Goal: Transaction & Acquisition: Purchase product/service

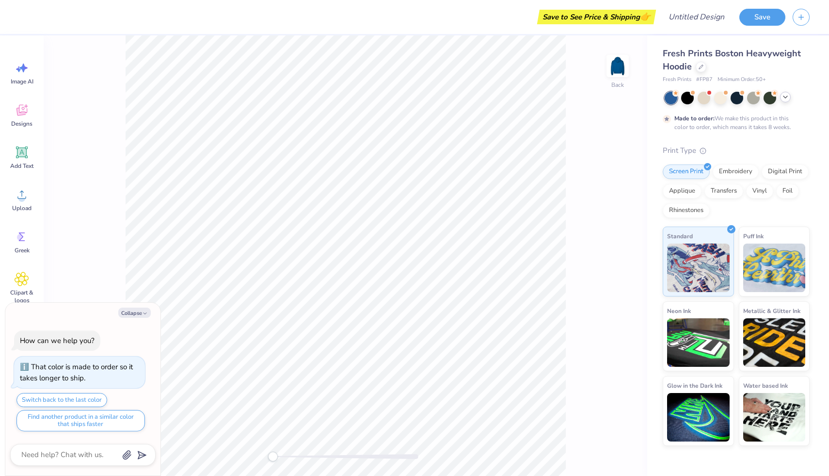
click at [787, 99] on icon at bounding box center [786, 97] width 8 height 8
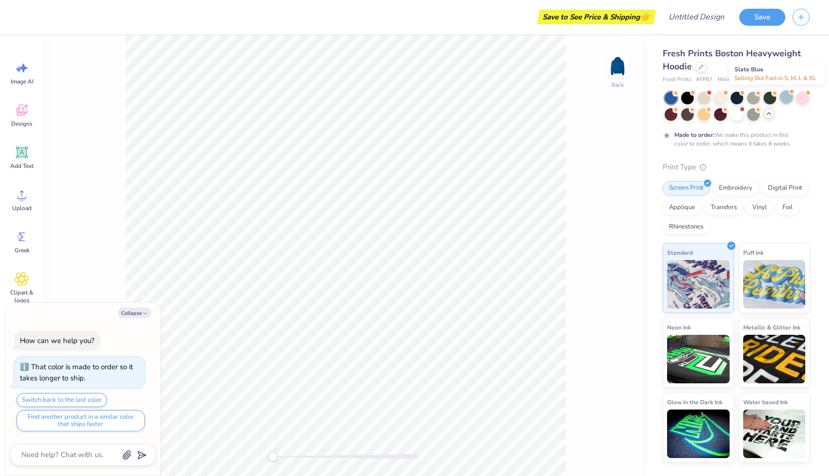
click at [789, 98] on div at bounding box center [786, 97] width 13 height 13
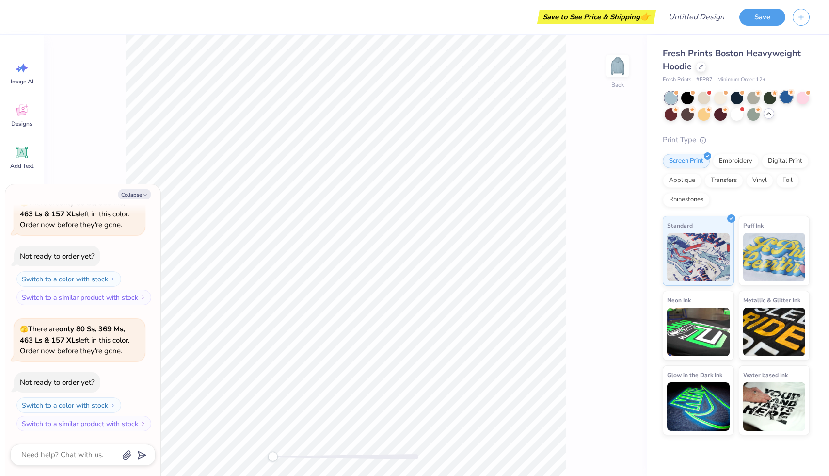
click at [783, 102] on div at bounding box center [786, 97] width 13 height 13
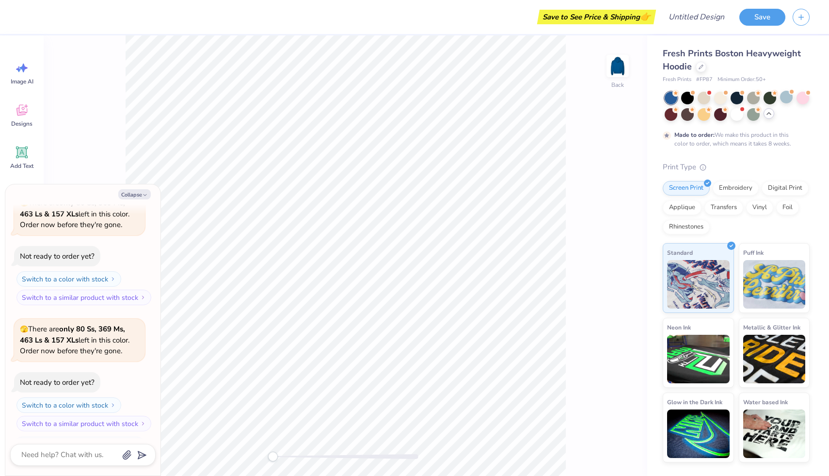
scroll to position [263, 0]
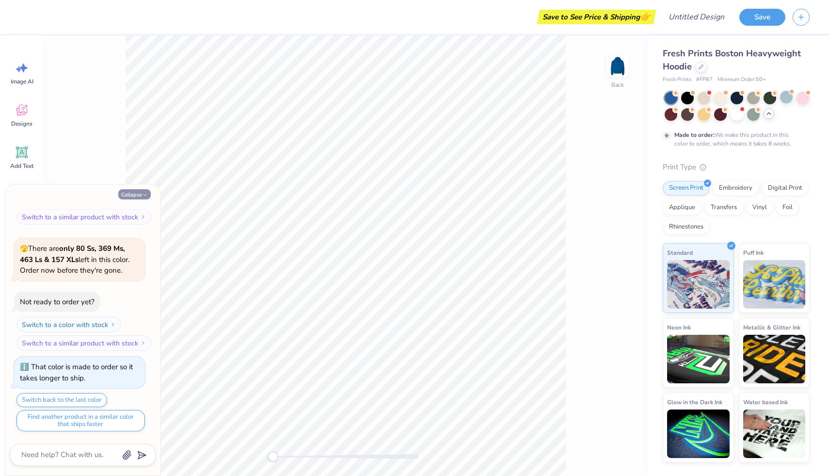
click at [126, 197] on button "Collapse" at bounding box center [134, 194] width 32 height 10
type textarea "x"
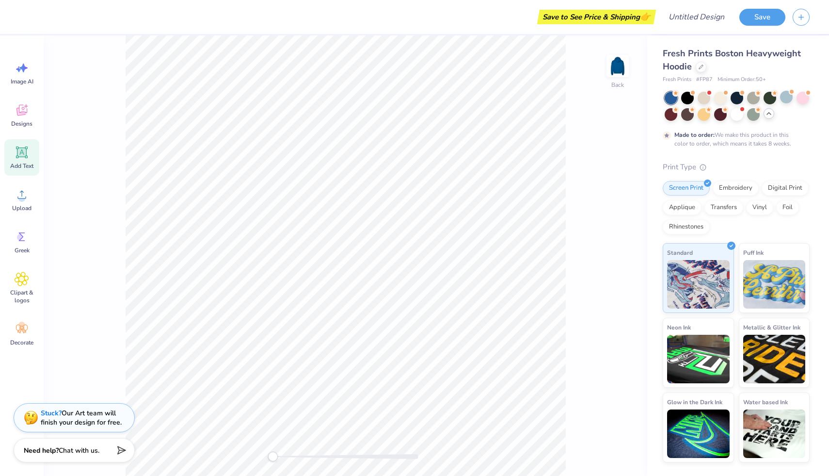
click at [23, 163] on span "Add Text" at bounding box center [21, 166] width 23 height 8
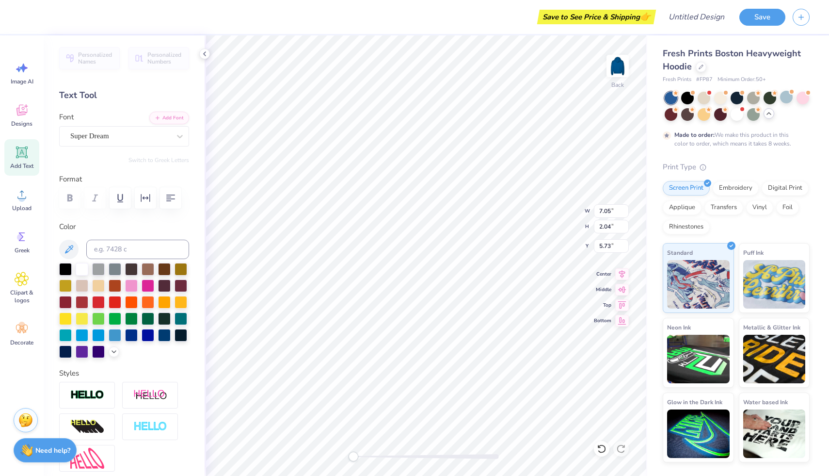
type textarea "T"
type textarea "University of Pittsburgh"
click at [625, 214] on input "7.04" at bounding box center [611, 211] width 35 height 14
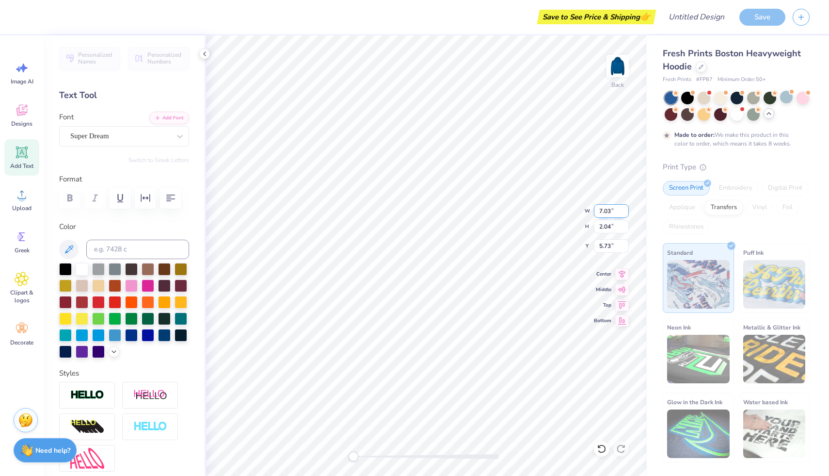
click at [625, 214] on input "7.03" at bounding box center [611, 211] width 35 height 14
click at [625, 214] on input "7.02" at bounding box center [611, 211] width 35 height 14
type input "7.01"
click at [625, 214] on input "7.01" at bounding box center [611, 211] width 35 height 14
click at [625, 229] on input "2.03" at bounding box center [611, 227] width 35 height 14
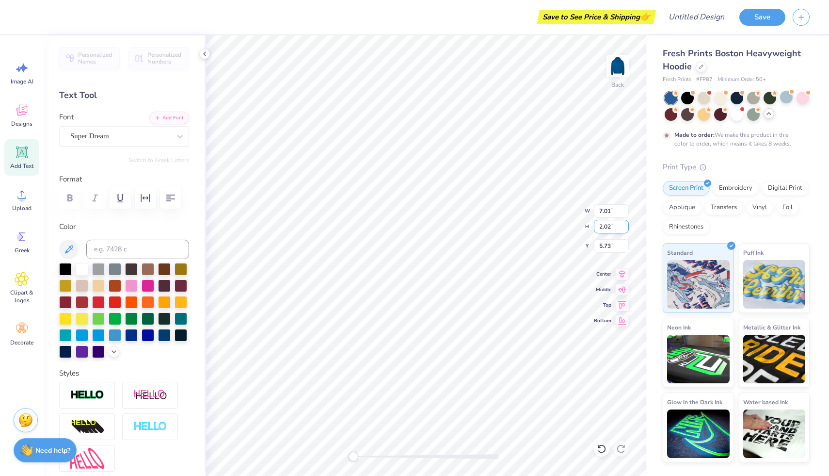
click at [625, 229] on input "2.02" at bounding box center [611, 227] width 35 height 14
click at [625, 229] on input "2.01" at bounding box center [611, 227] width 35 height 14
click at [625, 229] on input "2" at bounding box center [611, 227] width 35 height 14
click at [625, 229] on input "1.99" at bounding box center [611, 227] width 35 height 14
click at [625, 229] on input "1.98" at bounding box center [611, 227] width 35 height 14
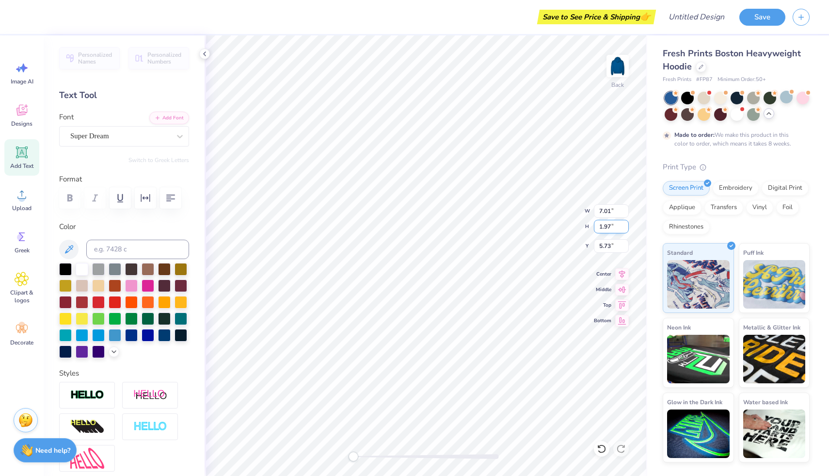
click at [625, 229] on input "1.97" at bounding box center [611, 227] width 35 height 14
click at [625, 229] on input "1.96" at bounding box center [611, 227] width 35 height 14
click at [625, 229] on input "1.95" at bounding box center [611, 227] width 35 height 14
type input "1.94"
click at [625, 229] on input "1.94" at bounding box center [611, 227] width 35 height 14
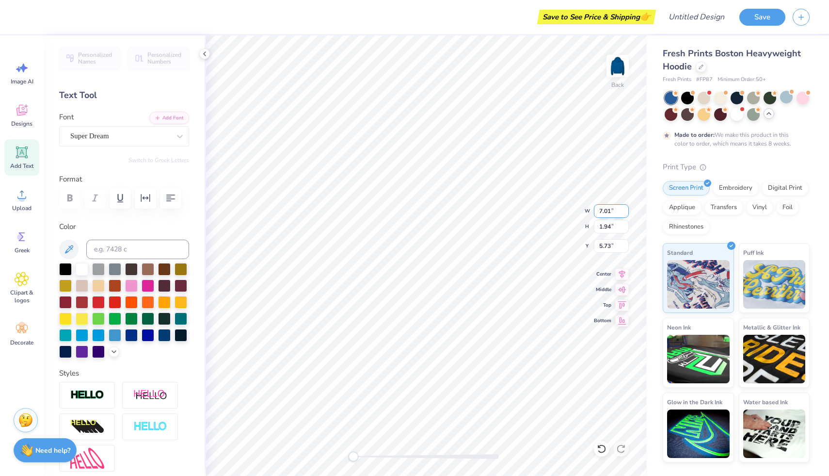
click at [607, 211] on input "7.01" at bounding box center [611, 211] width 35 height 14
type input "5"
click at [607, 211] on input "5" at bounding box center [611, 211] width 35 height 14
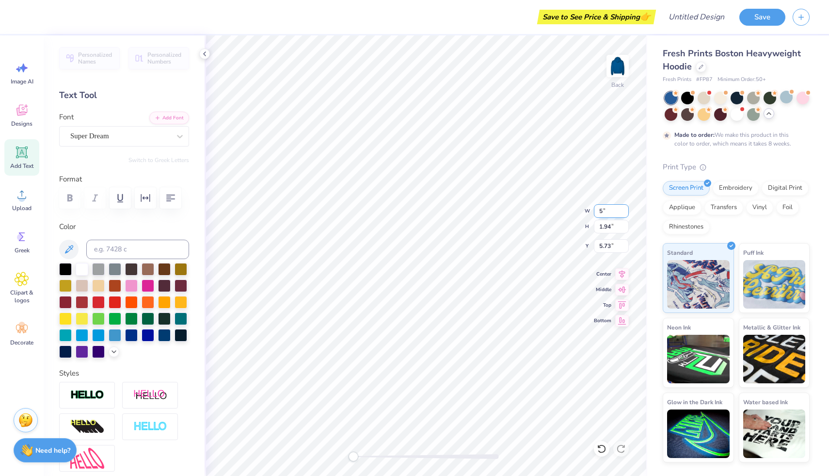
click at [602, 210] on input "5" at bounding box center [611, 211] width 35 height 14
click at [606, 226] on input "1.94" at bounding box center [611, 227] width 35 height 14
type input "2"
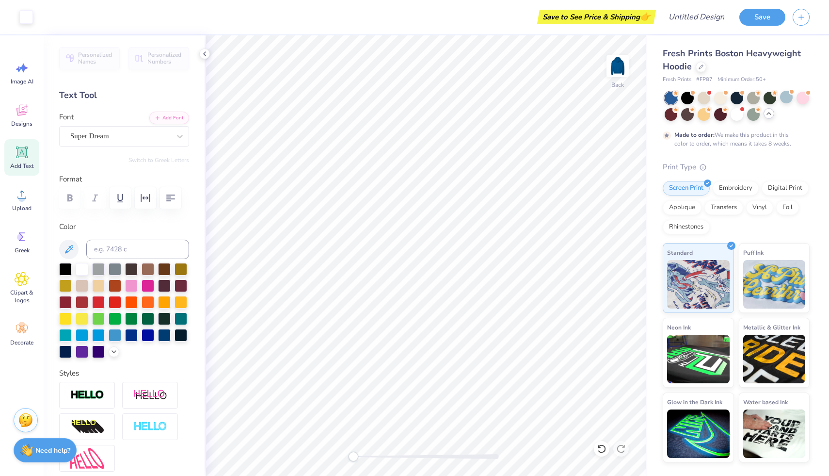
click at [13, 159] on div "Add Text" at bounding box center [21, 157] width 35 height 36
type textarea "[GEOGRAPHIC_DATA]"
click at [612, 212] on input "7.05" at bounding box center [611, 211] width 35 height 14
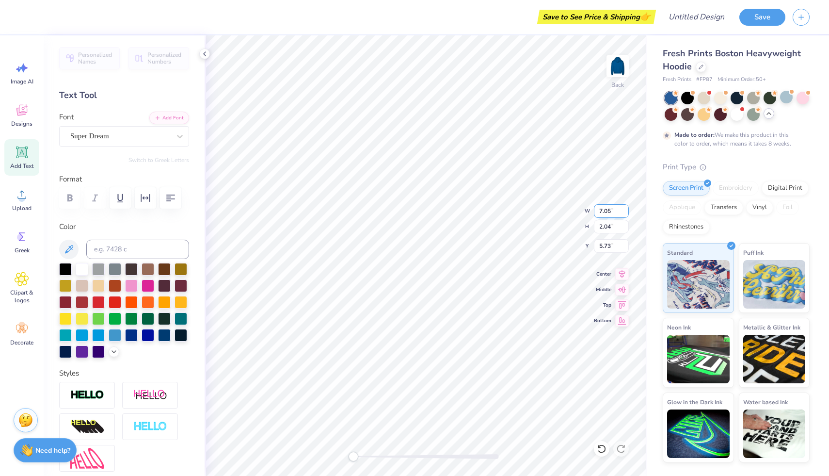
click at [612, 212] on input "7.05" at bounding box center [611, 211] width 35 height 14
click at [612, 212] on input "6" at bounding box center [611, 211] width 35 height 14
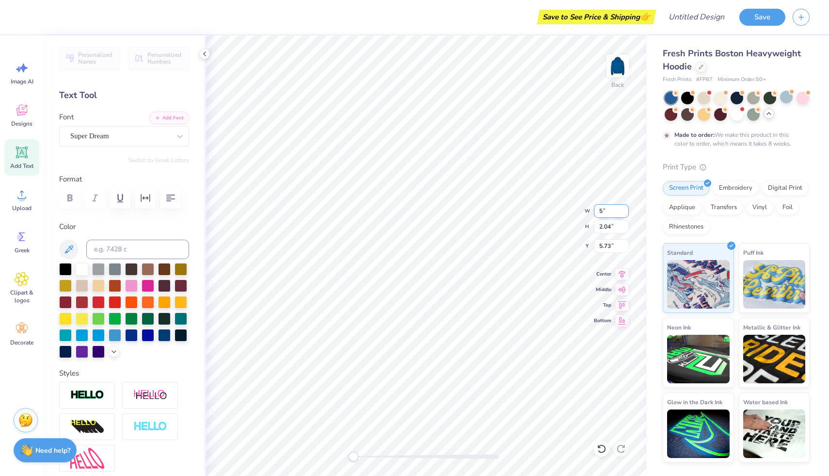
type input "5"
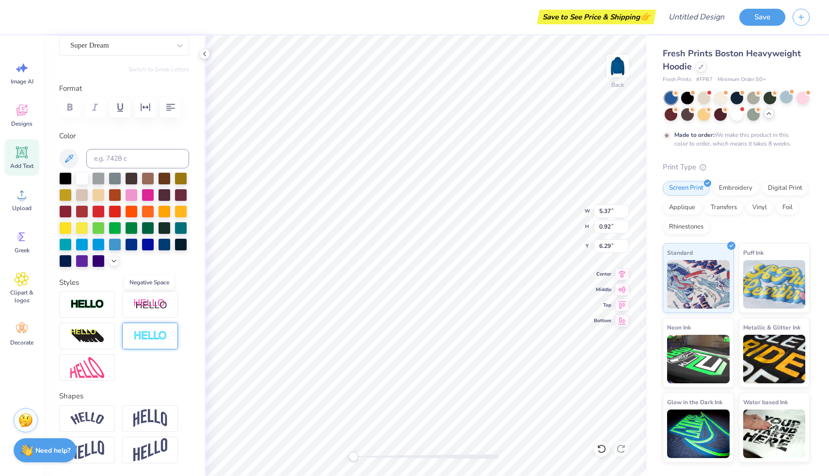
scroll to position [126, 0]
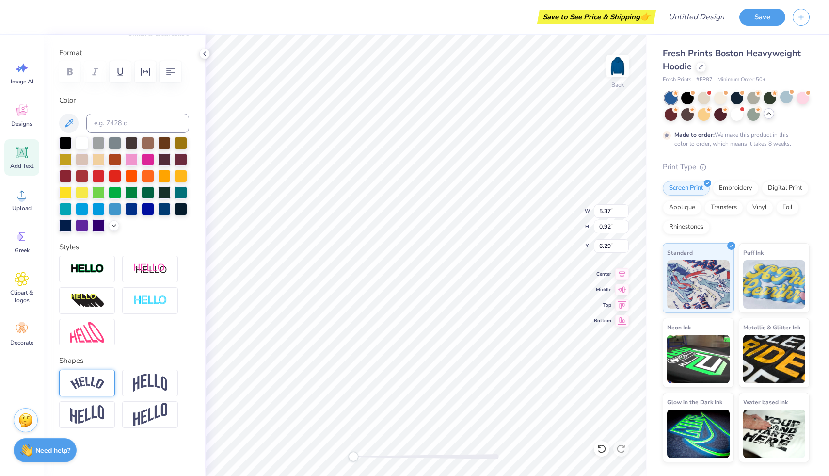
click at [100, 384] on img at bounding box center [87, 382] width 34 height 13
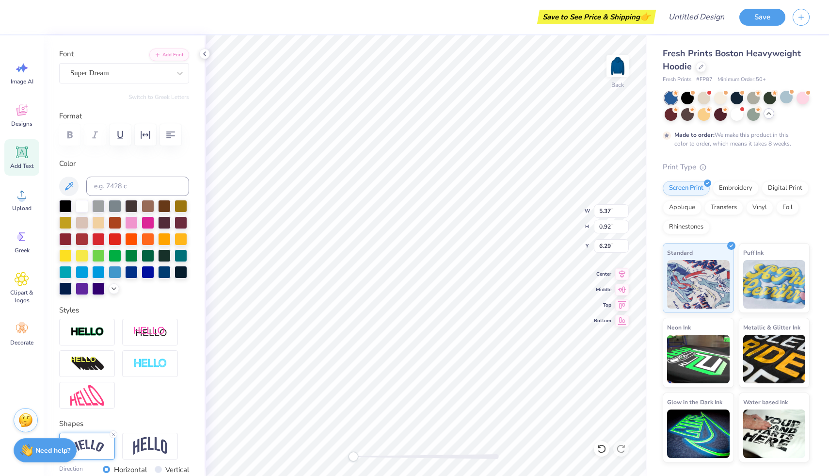
scroll to position [37, 0]
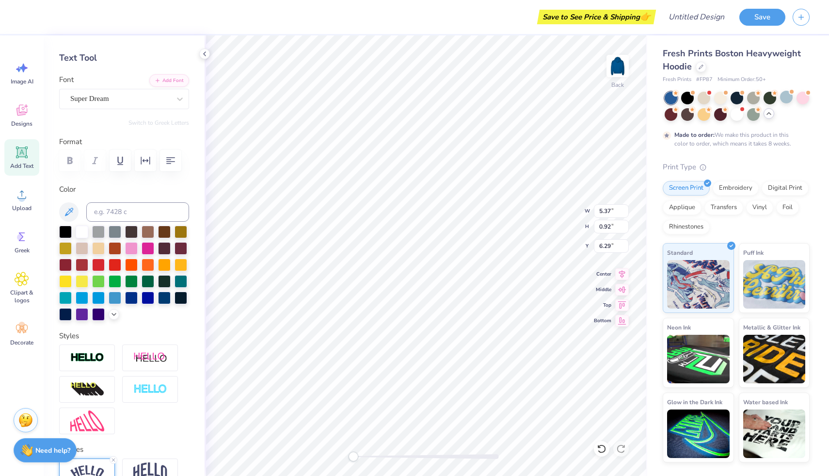
click at [80, 140] on label "Format" at bounding box center [124, 141] width 130 height 11
click at [116, 104] on div "Super Dream" at bounding box center [120, 98] width 102 height 15
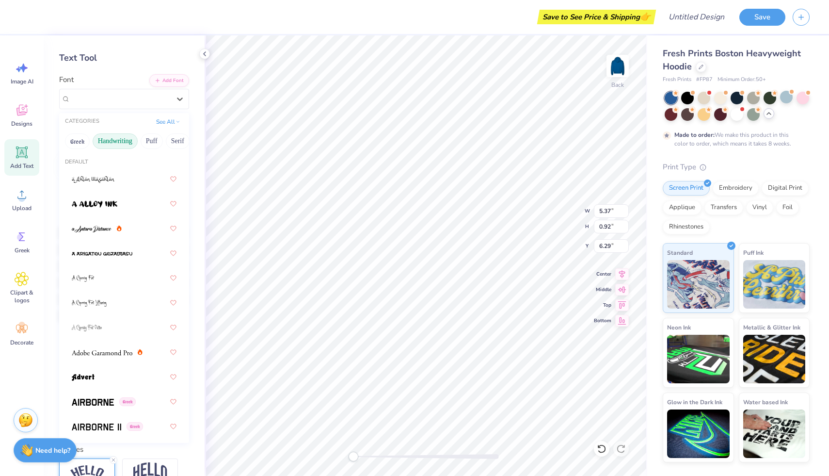
click at [120, 141] on button "Handwriting" at bounding box center [115, 141] width 45 height 16
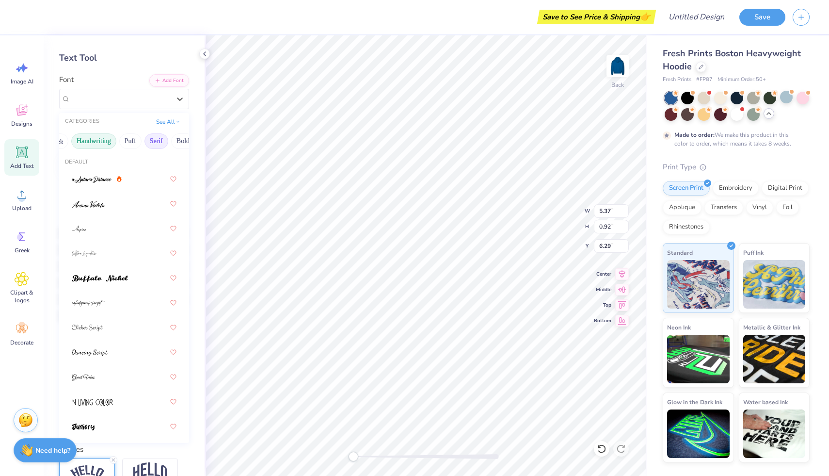
click at [158, 142] on button "Serif" at bounding box center [157, 141] width 24 height 16
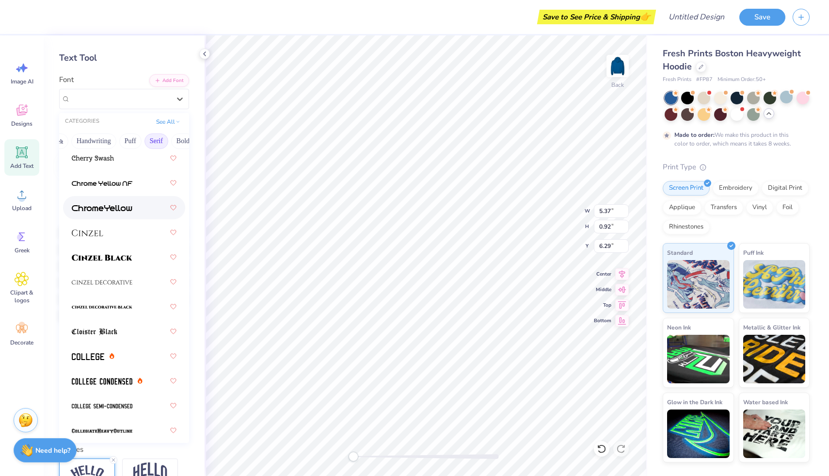
scroll to position [200, 0]
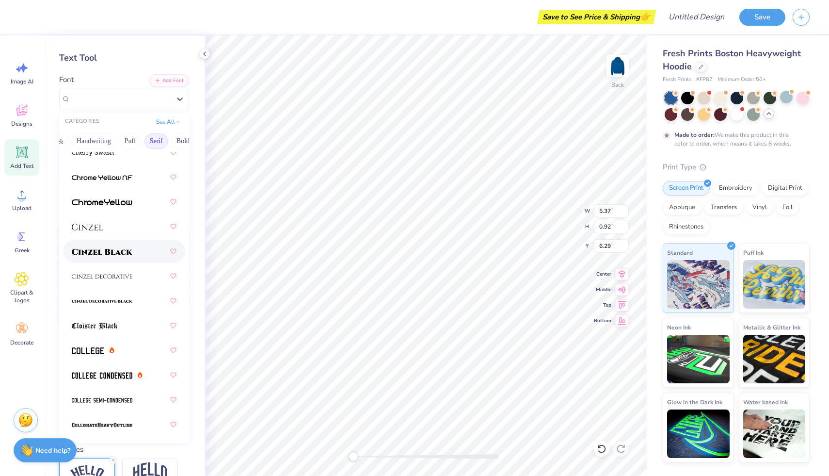
click at [128, 255] on span at bounding box center [102, 251] width 61 height 10
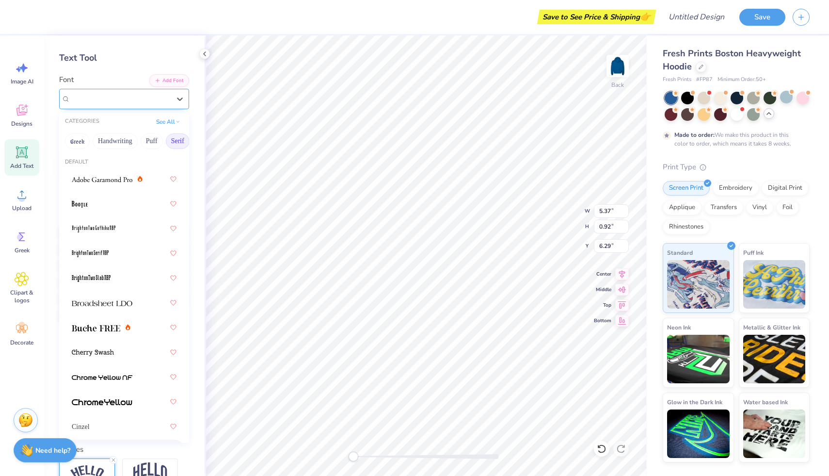
click at [148, 102] on div "Cinzel Black (Black)" at bounding box center [120, 98] width 102 height 15
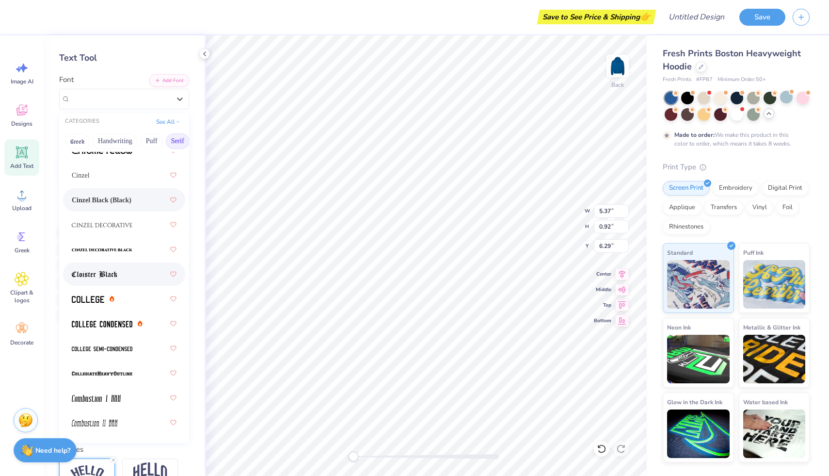
scroll to position [252, 0]
click at [132, 298] on div at bounding box center [124, 298] width 105 height 17
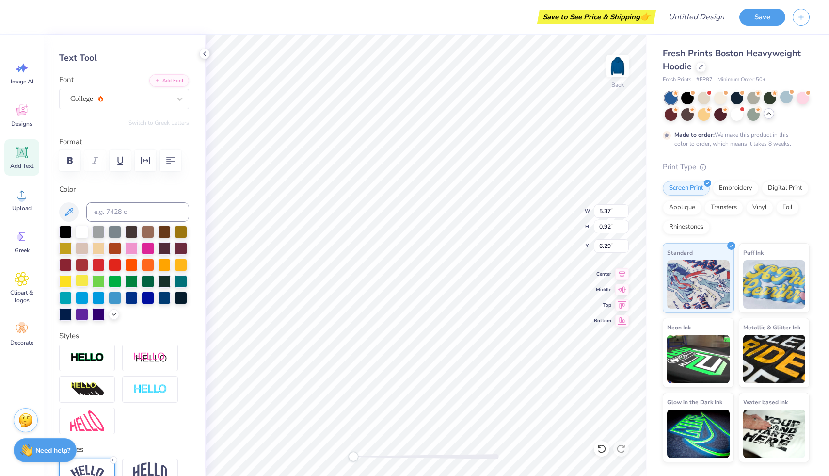
click at [84, 278] on div at bounding box center [82, 280] width 13 height 13
click at [80, 280] on div at bounding box center [82, 280] width 13 height 13
click at [67, 279] on div at bounding box center [65, 280] width 13 height 13
click at [81, 279] on div at bounding box center [82, 280] width 13 height 13
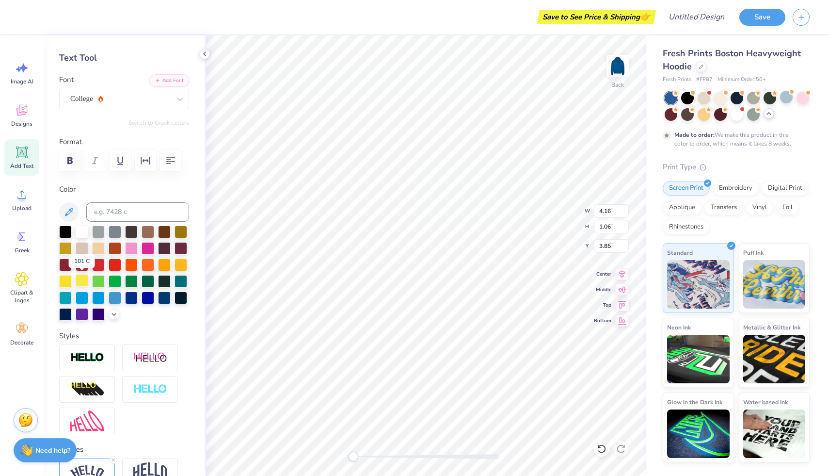
click at [85, 281] on div at bounding box center [82, 280] width 13 height 13
click at [84, 279] on div at bounding box center [82, 280] width 13 height 13
click at [99, 311] on div at bounding box center [98, 313] width 13 height 13
click at [82, 279] on div at bounding box center [82, 280] width 13 height 13
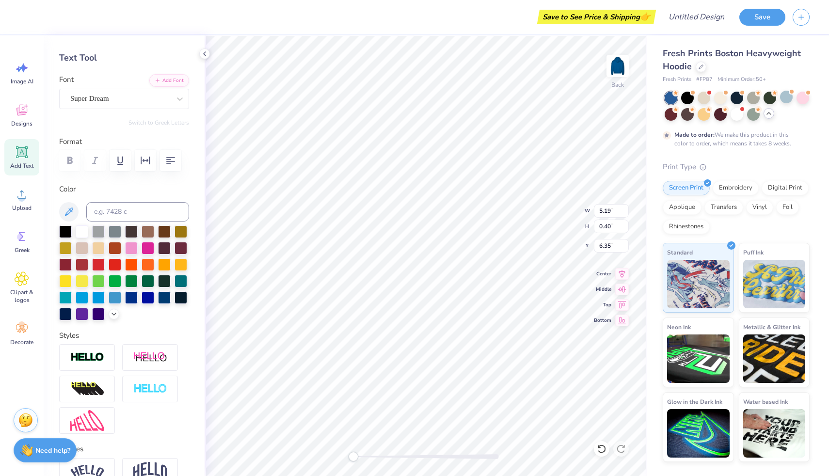
type textarea "of Pittsbu"
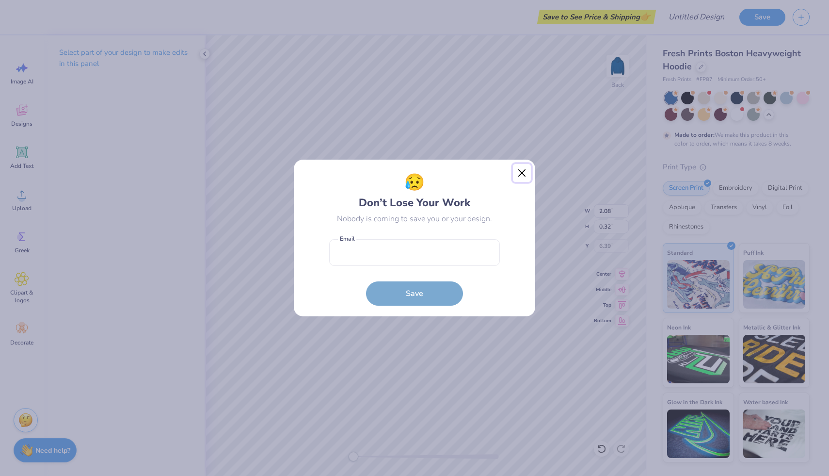
click at [519, 174] on button "Close" at bounding box center [522, 173] width 18 height 18
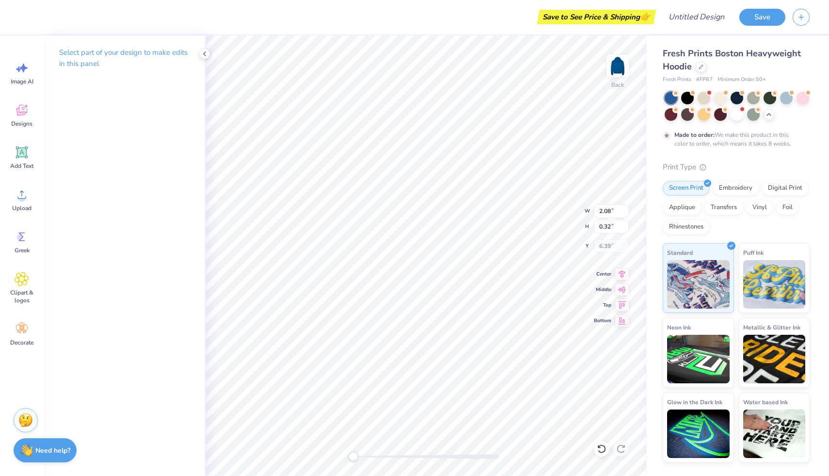
scroll to position [0, 0]
type textarea "F"
type textarea "f"
type textarea "Field Hockey"
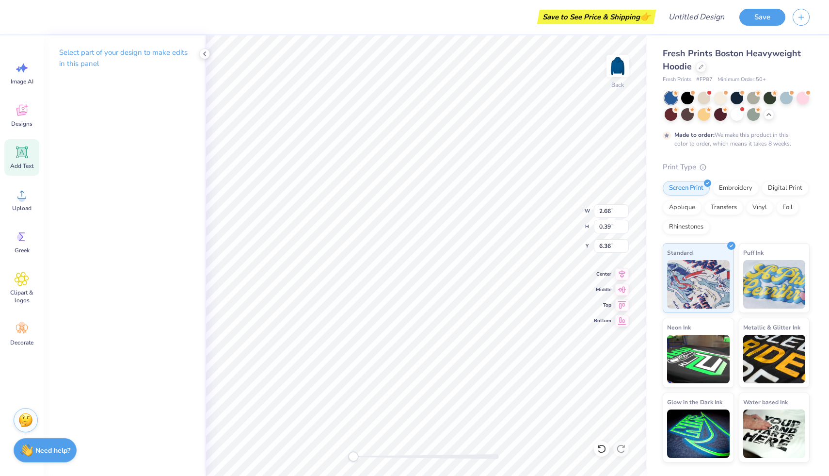
click at [20, 155] on icon at bounding box center [21, 152] width 9 height 9
type input "7.05"
type input "2.04"
type input "5.73"
click at [203, 51] on icon at bounding box center [205, 54] width 8 height 8
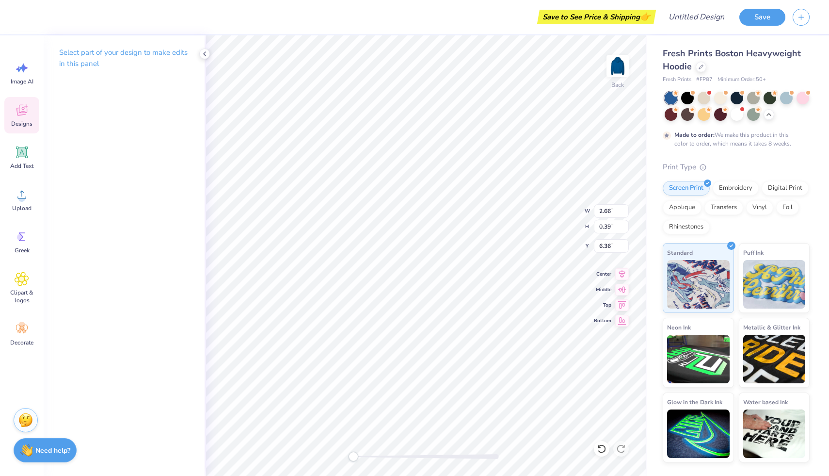
click at [18, 116] on icon at bounding box center [22, 110] width 15 height 15
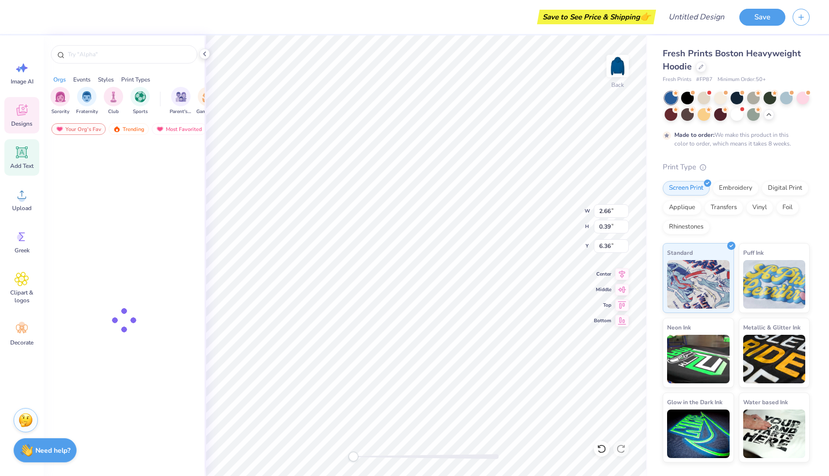
click at [24, 157] on icon at bounding box center [22, 152] width 15 height 15
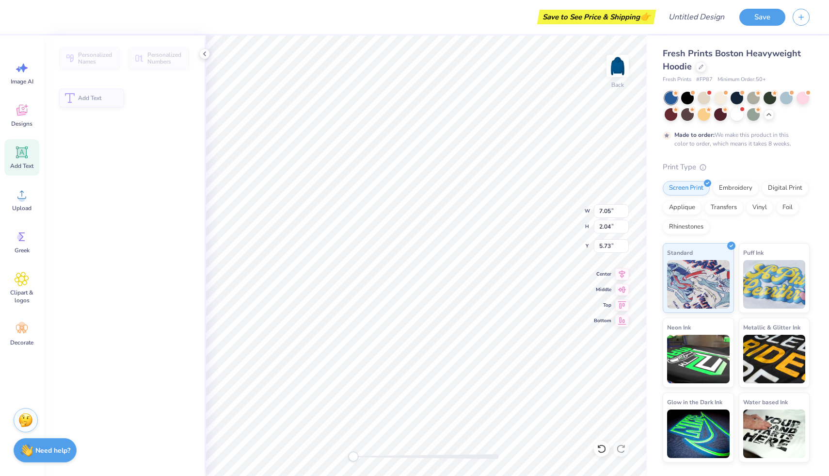
type input "7.05"
type input "2.04"
type input "5.73"
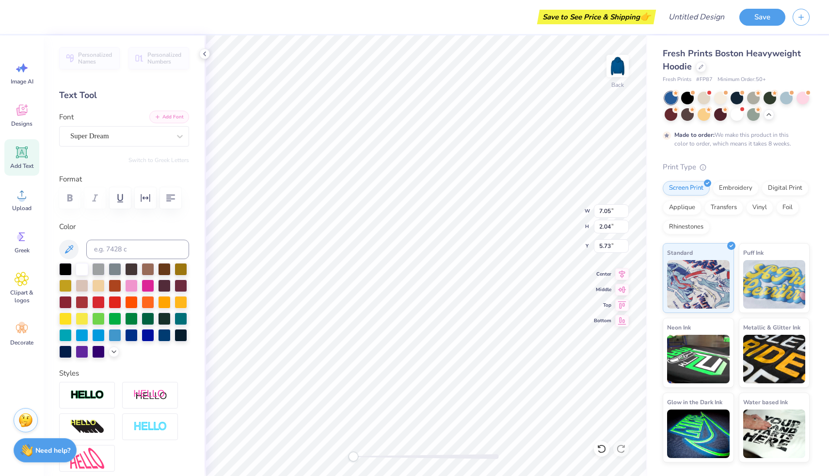
type input "2.66"
type input "0.39"
type input "6.36"
click at [87, 321] on div at bounding box center [82, 317] width 13 height 13
type input "7.05"
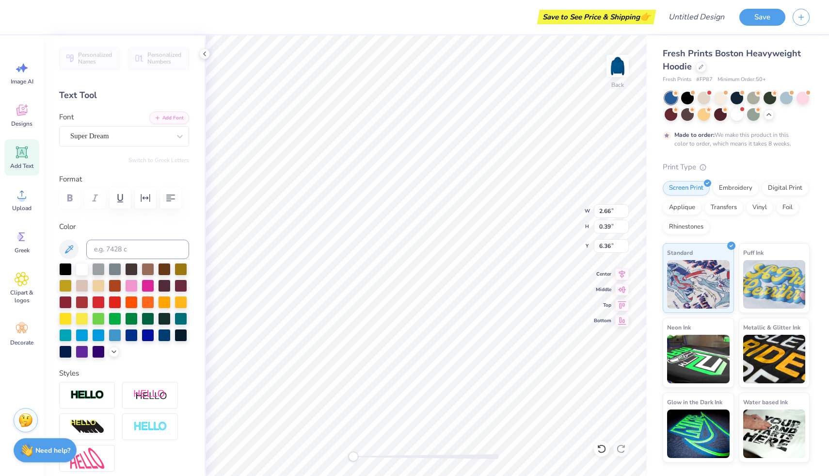
type input "2.04"
type input "5.73"
click at [74, 247] on icon at bounding box center [69, 249] width 12 height 12
click at [72, 248] on icon at bounding box center [69, 249] width 8 height 8
click at [113, 355] on div at bounding box center [114, 350] width 11 height 11
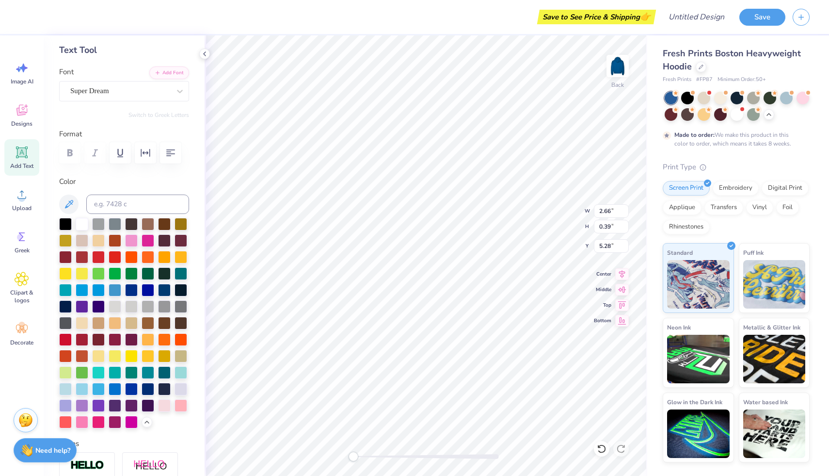
scroll to position [48, 0]
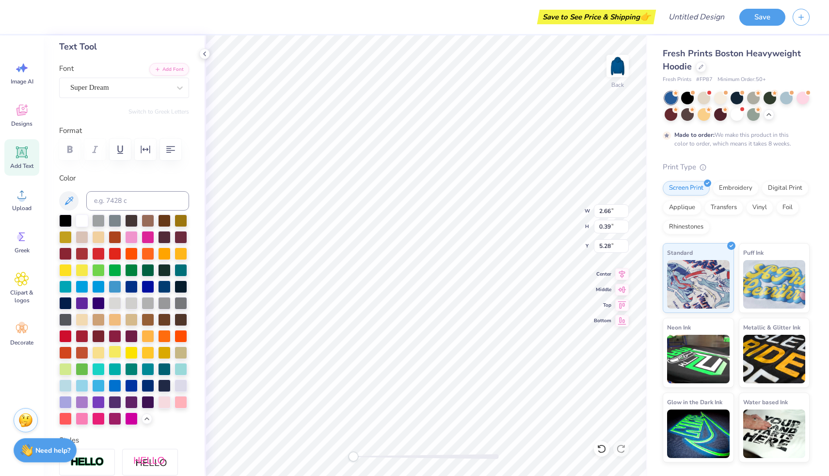
click at [116, 353] on div at bounding box center [115, 351] width 13 height 13
click at [135, 355] on div at bounding box center [131, 351] width 13 height 13
click at [153, 352] on div at bounding box center [148, 351] width 13 height 13
click at [113, 354] on div at bounding box center [115, 351] width 13 height 13
click at [613, 69] on img at bounding box center [617, 66] width 39 height 39
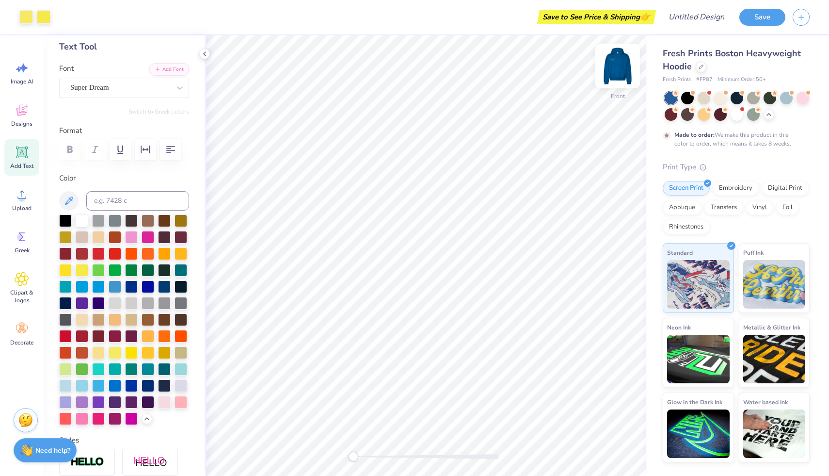
click at [624, 58] on img at bounding box center [617, 66] width 39 height 39
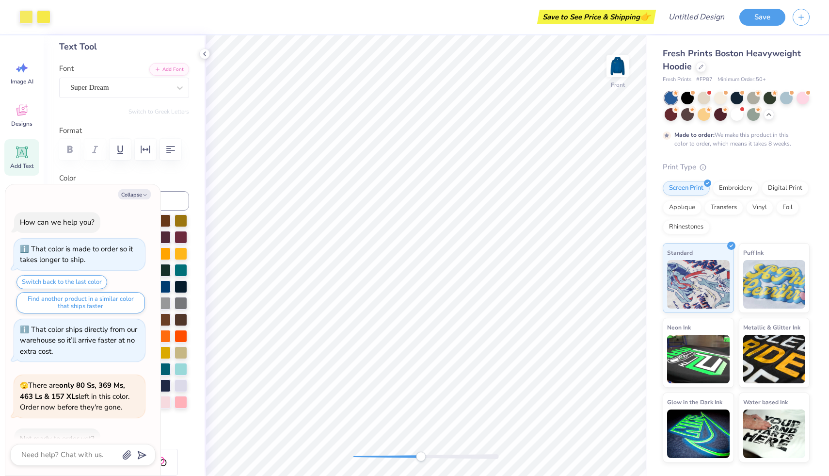
scroll to position [322, 0]
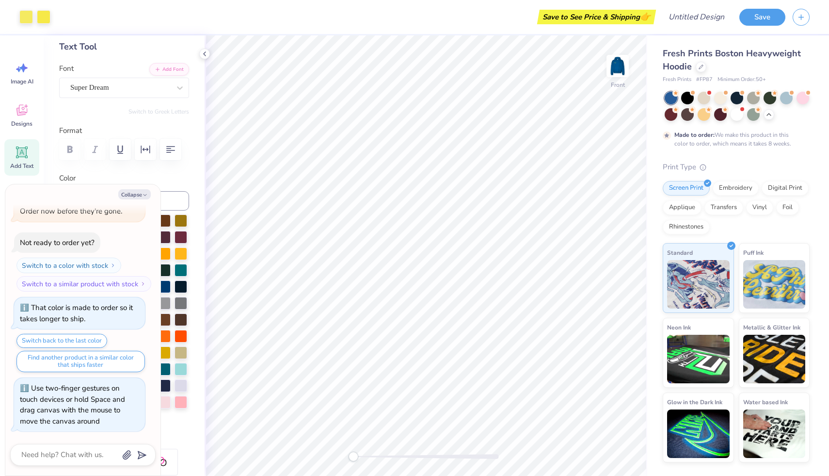
click at [282, 465] on div "Front" at bounding box center [426, 255] width 443 height 440
click at [619, 63] on img at bounding box center [617, 66] width 39 height 39
type textarea "x"
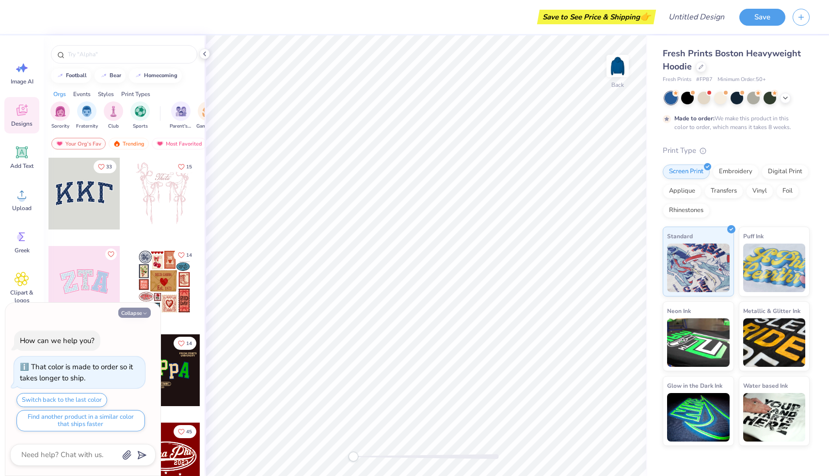
click at [148, 311] on button "Collapse" at bounding box center [134, 312] width 32 height 10
type textarea "x"
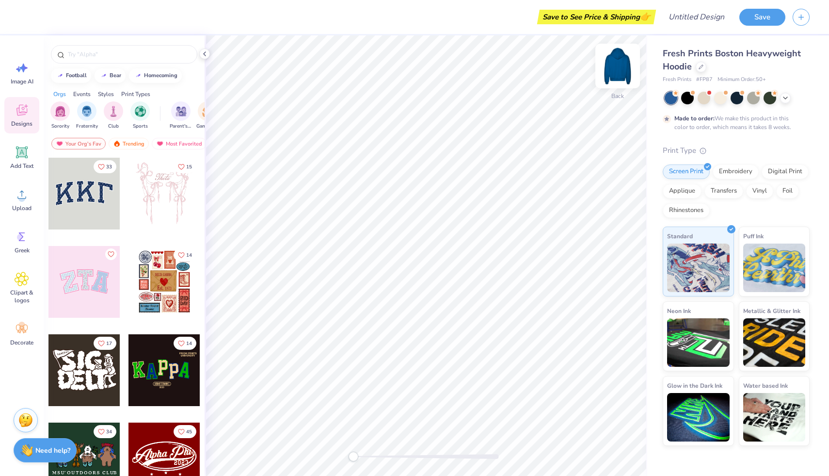
click at [610, 69] on img at bounding box center [617, 66] width 39 height 39
click at [613, 68] on img at bounding box center [617, 66] width 39 height 39
click at [24, 156] on icon at bounding box center [21, 152] width 9 height 9
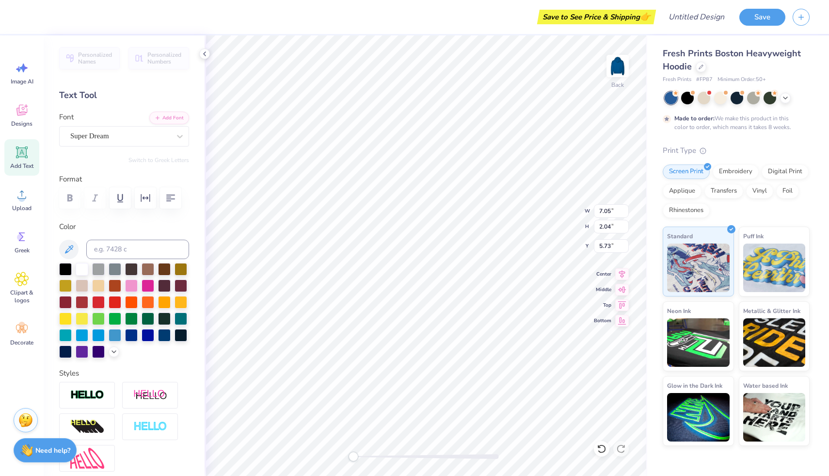
type textarea "T"
type textarea "[GEOGRAPHIC_DATA]"
click at [80, 320] on div at bounding box center [82, 317] width 13 height 13
click at [115, 351] on icon at bounding box center [114, 351] width 8 height 8
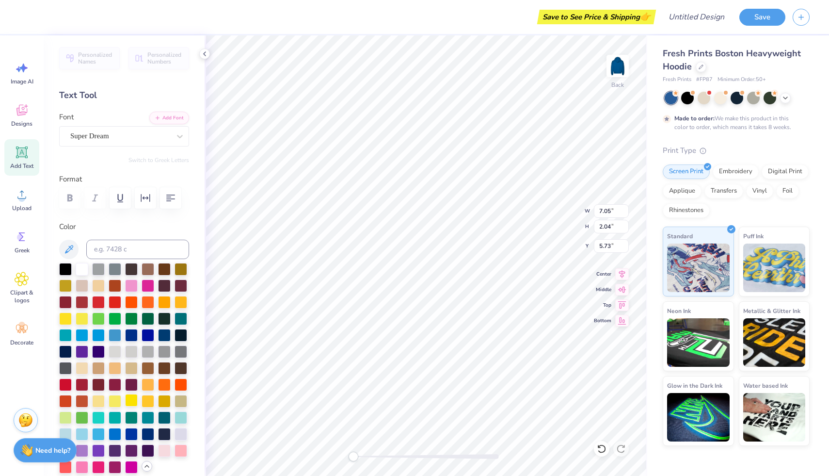
click at [132, 402] on div at bounding box center [131, 400] width 13 height 13
click at [116, 402] on div at bounding box center [115, 400] width 13 height 13
click at [80, 316] on div at bounding box center [82, 317] width 13 height 13
click at [82, 317] on div at bounding box center [82, 317] width 13 height 13
click at [81, 270] on div at bounding box center [82, 268] width 13 height 13
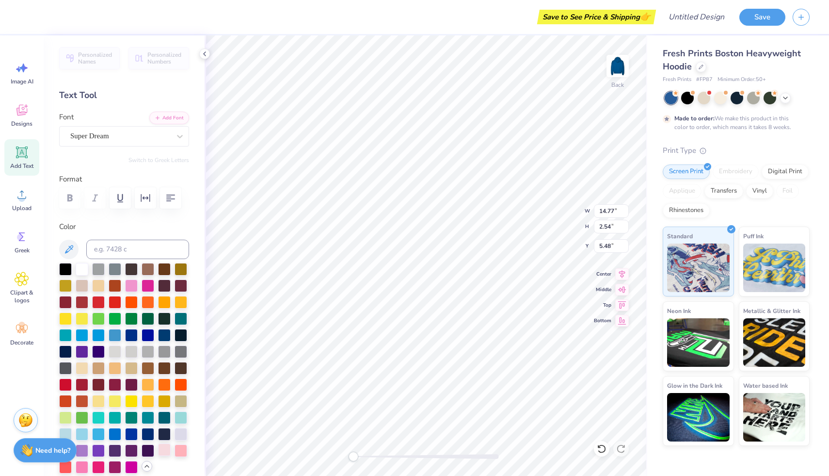
click at [161, 450] on div at bounding box center [164, 449] width 13 height 13
click at [120, 401] on div at bounding box center [115, 400] width 13 height 13
click at [86, 317] on div at bounding box center [82, 317] width 13 height 13
click at [83, 266] on div at bounding box center [82, 268] width 13 height 13
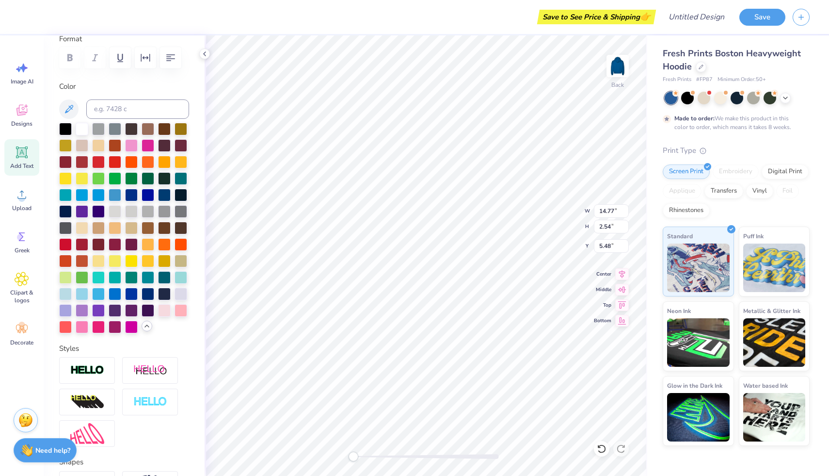
scroll to position [163, 0]
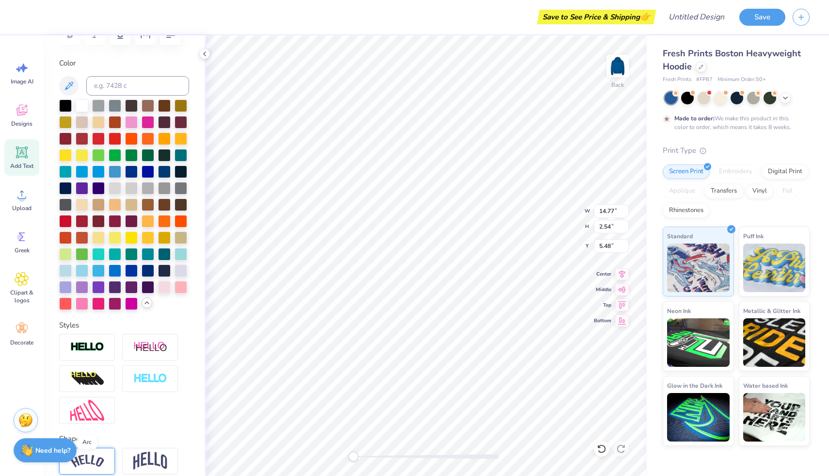
click at [101, 461] on img at bounding box center [87, 460] width 34 height 13
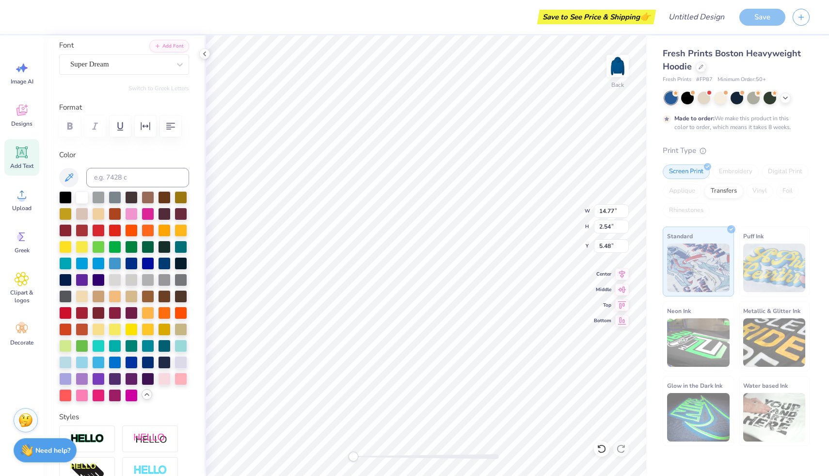
scroll to position [0, 0]
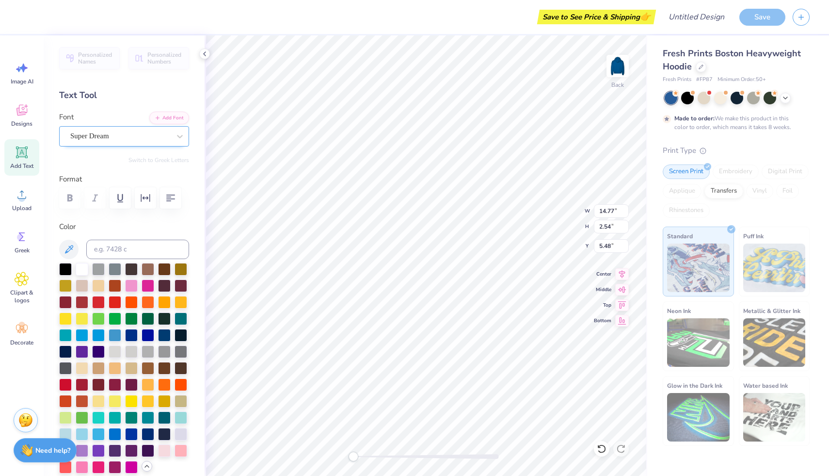
click at [123, 140] on div "Super Dream" at bounding box center [120, 136] width 102 height 15
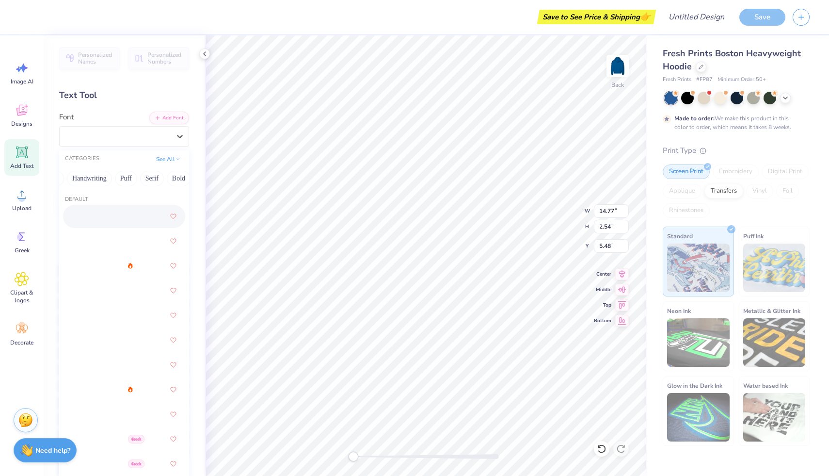
scroll to position [0, 30]
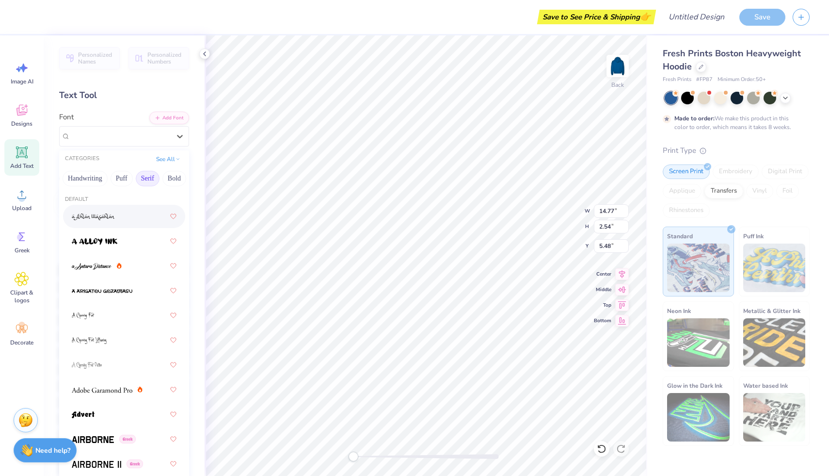
click at [142, 181] on button "Serif" at bounding box center [148, 179] width 24 height 16
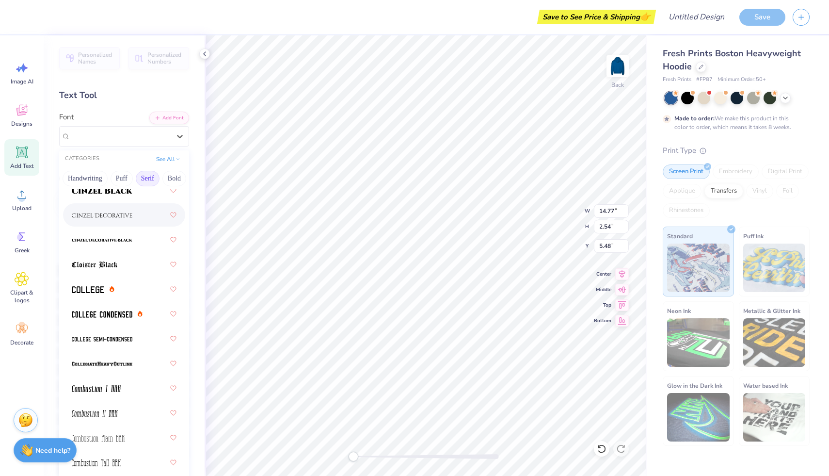
scroll to position [297, 0]
click at [136, 285] on div at bounding box center [124, 289] width 105 height 17
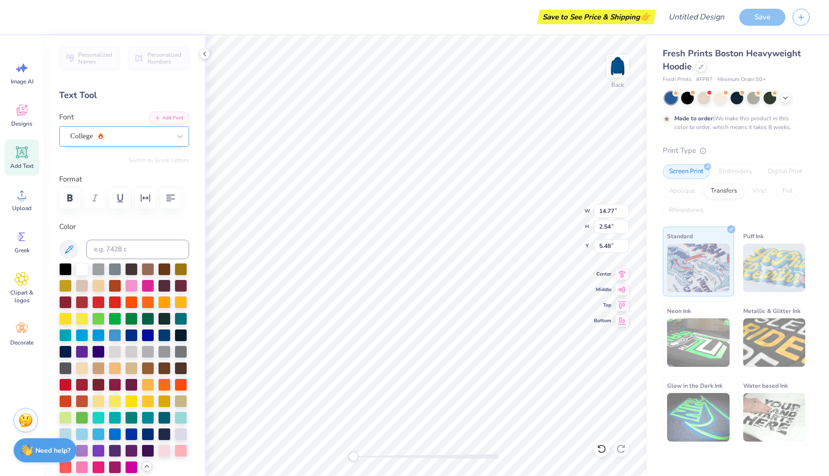
click at [157, 137] on div "College" at bounding box center [120, 136] width 102 height 15
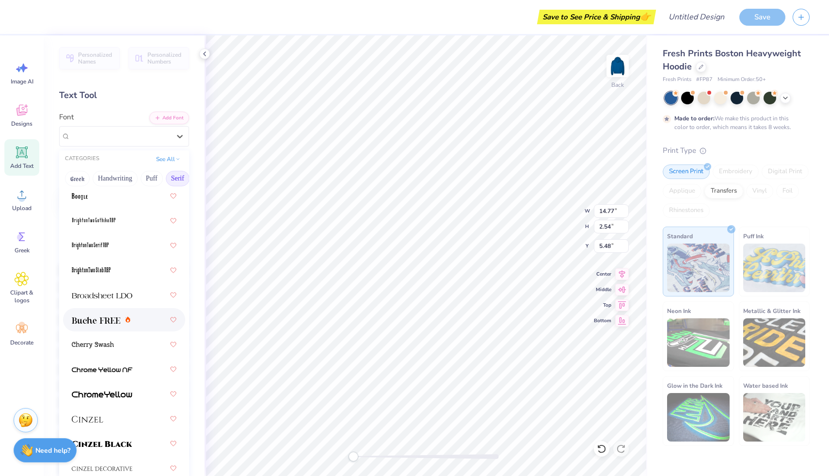
scroll to position [54, 0]
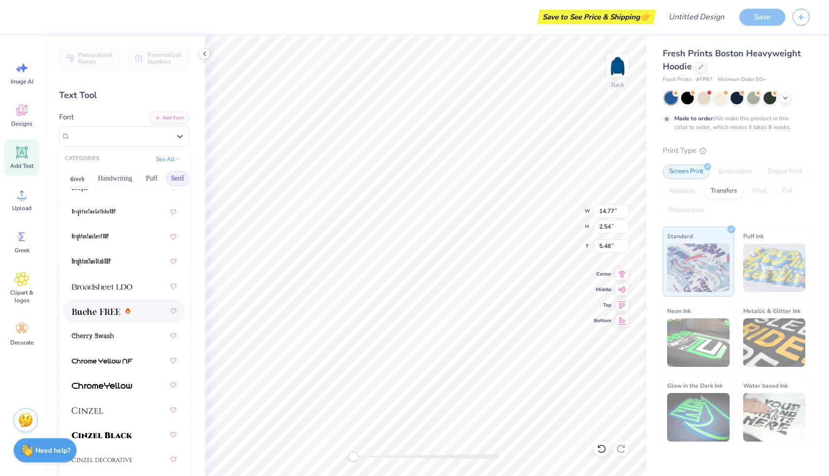
click at [147, 307] on div at bounding box center [124, 310] width 105 height 17
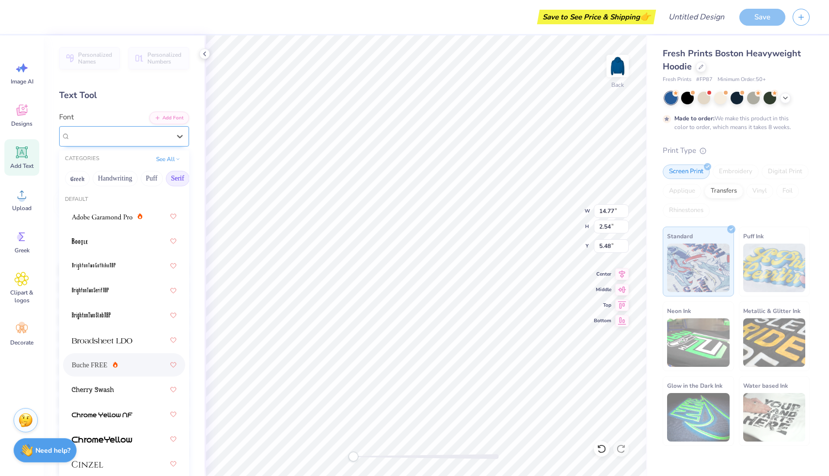
click at [154, 141] on div at bounding box center [120, 135] width 100 height 13
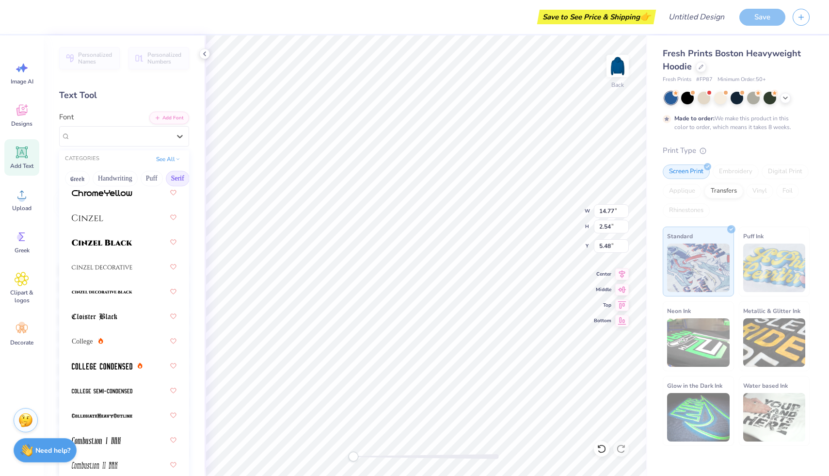
scroll to position [247, 0]
click at [140, 248] on div at bounding box center [124, 240] width 105 height 17
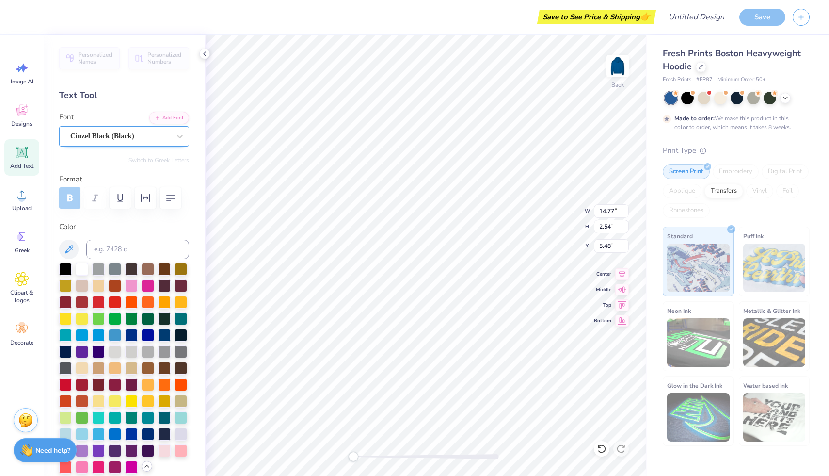
click at [165, 133] on div "Cinzel Black (Black)" at bounding box center [120, 136] width 102 height 15
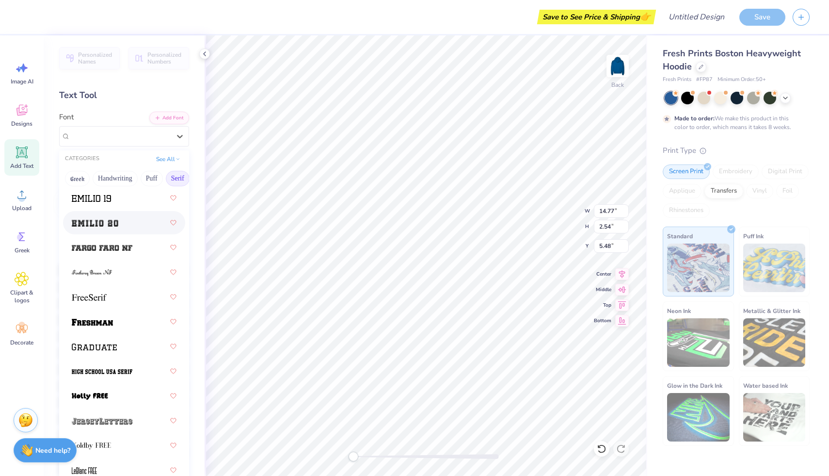
scroll to position [1095, 0]
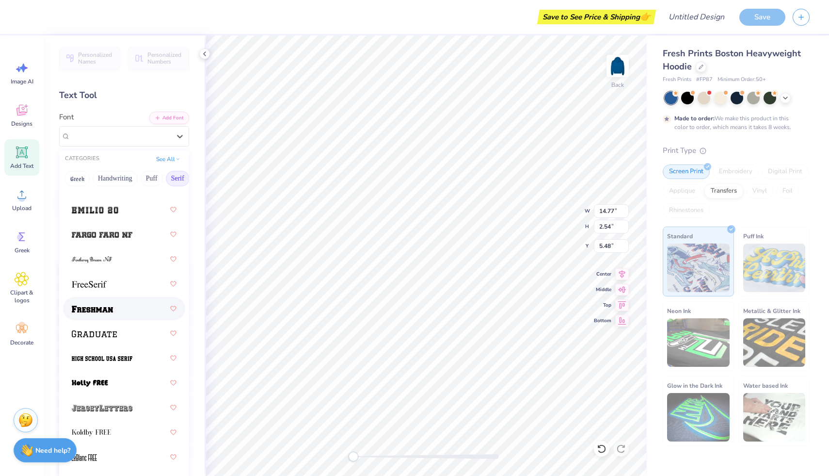
click at [134, 308] on div at bounding box center [124, 308] width 105 height 17
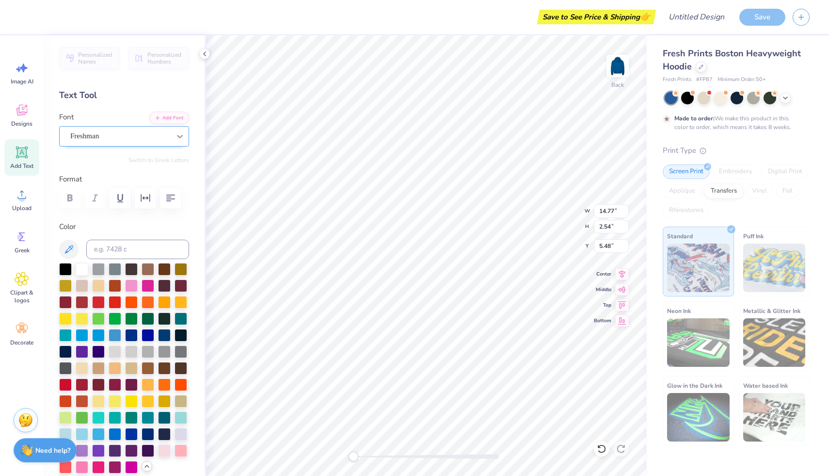
click at [180, 138] on icon at bounding box center [180, 136] width 10 height 10
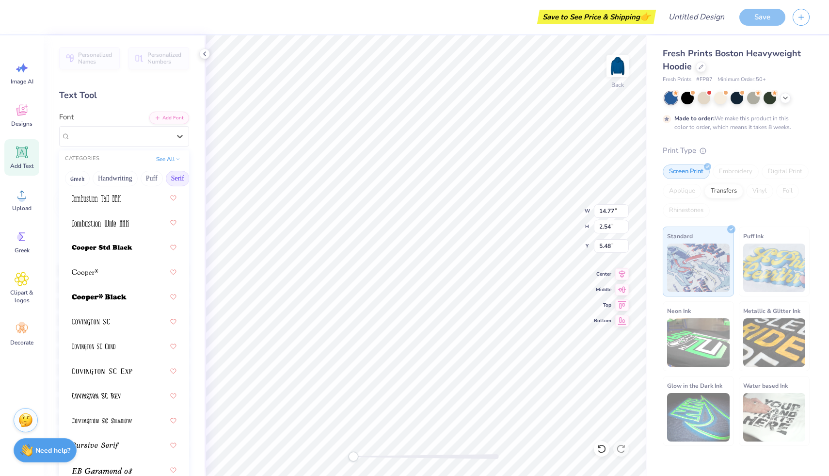
scroll to position [562, 0]
click at [134, 293] on div at bounding box center [124, 297] width 105 height 17
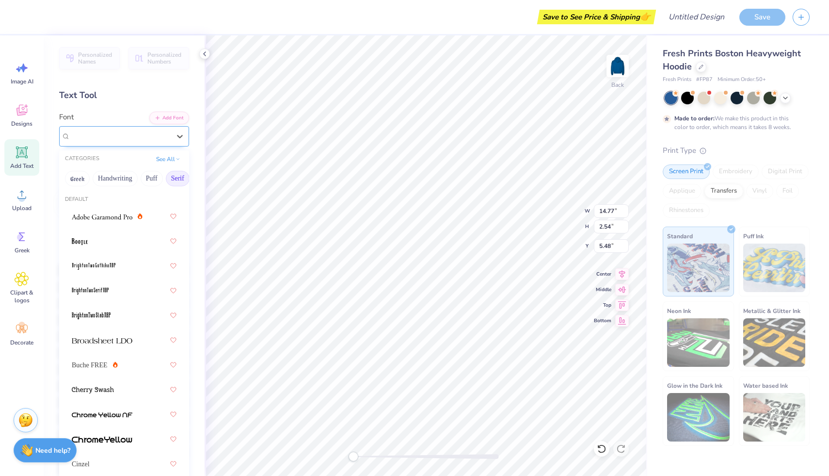
click at [146, 142] on div at bounding box center [120, 135] width 100 height 13
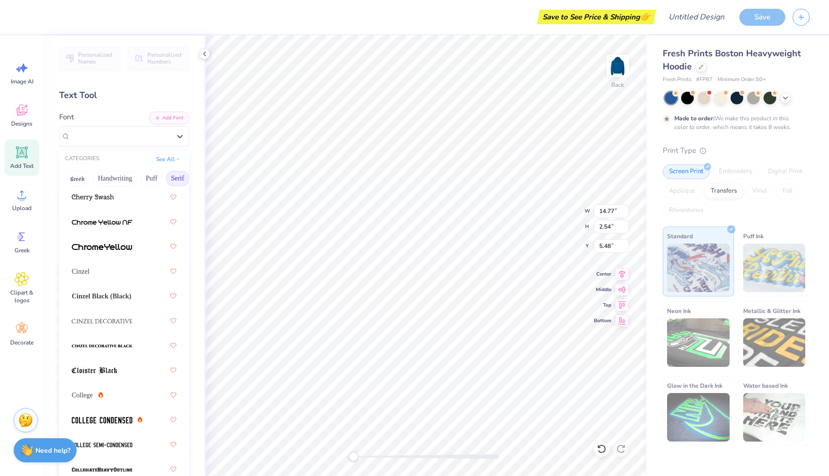
scroll to position [333, 0]
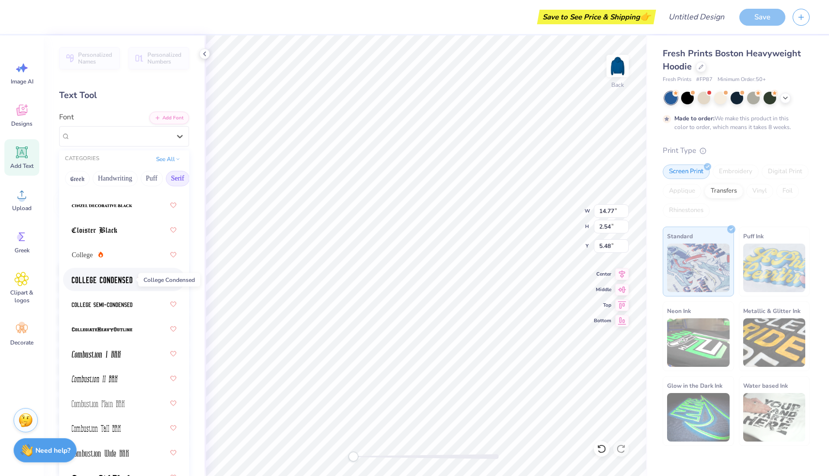
click at [125, 284] on span at bounding box center [102, 279] width 61 height 10
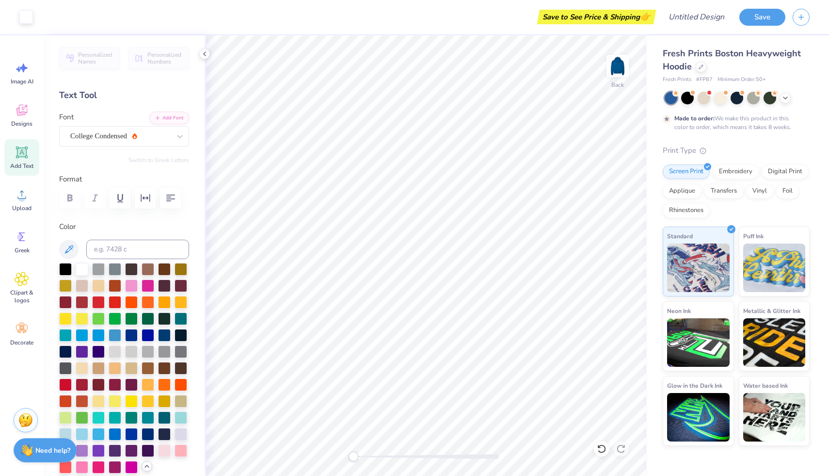
click at [28, 156] on icon at bounding box center [22, 152] width 15 height 15
type textarea "Field Hockey"
click at [134, 135] on div "Super Dream" at bounding box center [120, 136] width 102 height 15
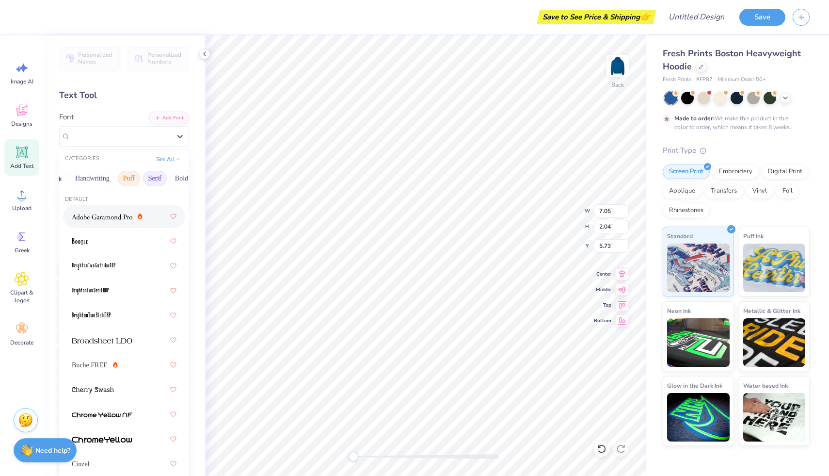
scroll to position [0, 29]
click at [161, 183] on button "Serif" at bounding box center [149, 179] width 24 height 16
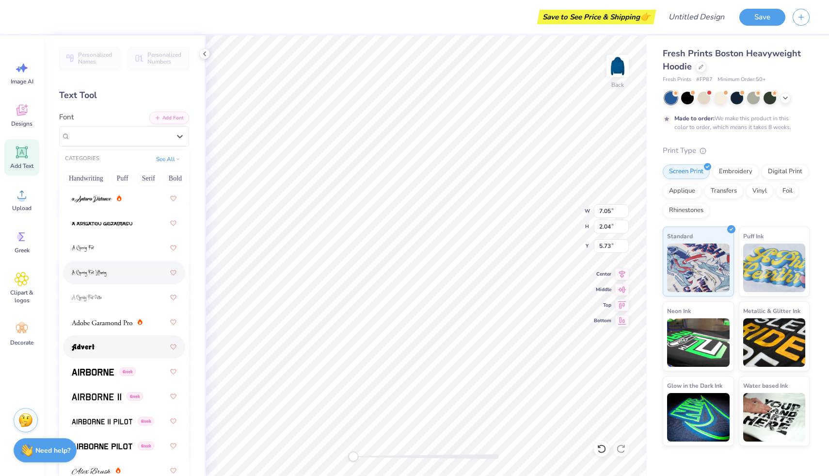
scroll to position [0, 0]
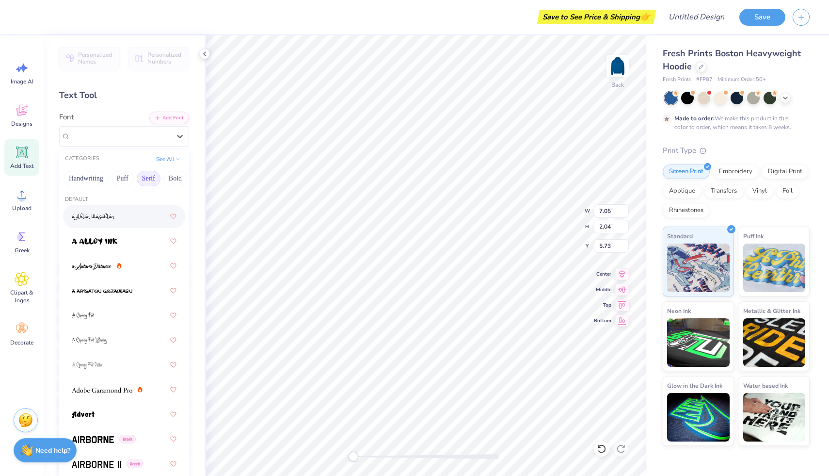
click at [158, 179] on button "Serif" at bounding box center [149, 179] width 24 height 16
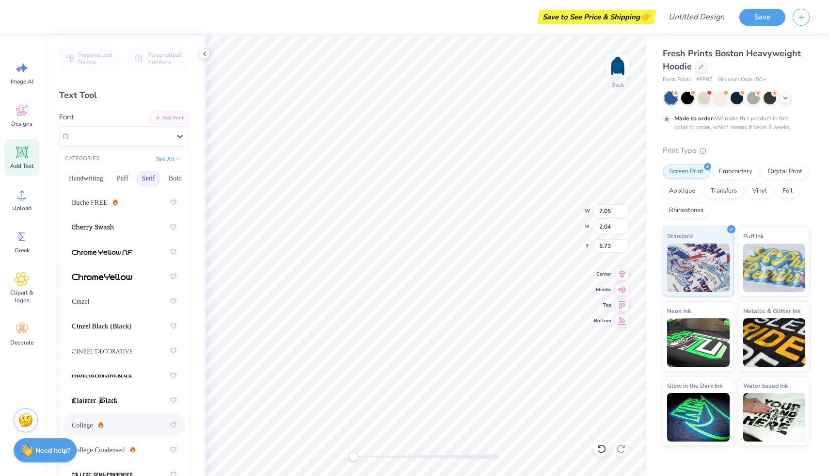
scroll to position [199, 0]
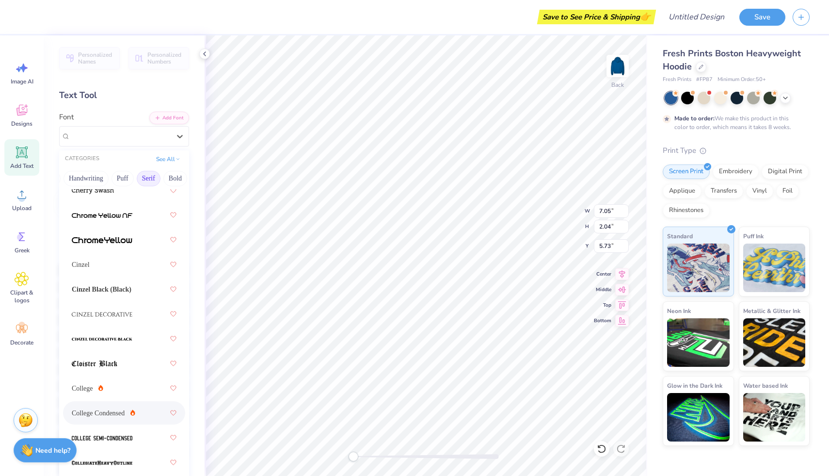
click at [114, 418] on div "College Condensed" at bounding box center [124, 412] width 105 height 17
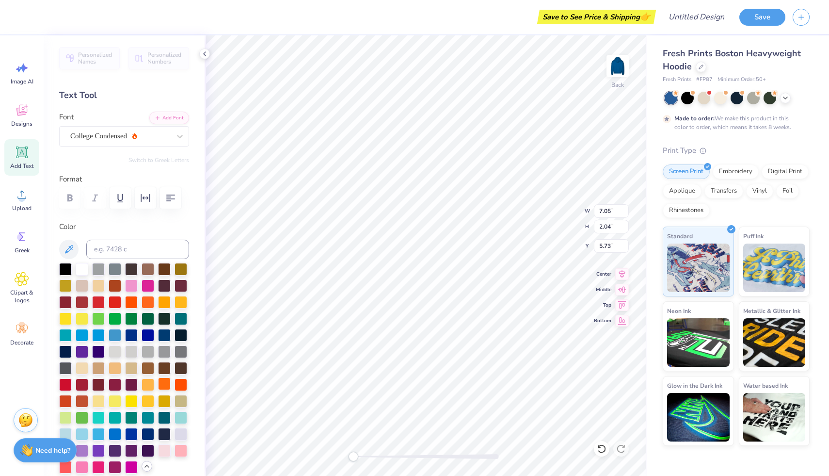
scroll to position [0, 2]
click at [164, 452] on div at bounding box center [164, 449] width 13 height 13
click at [80, 323] on div at bounding box center [82, 317] width 13 height 13
click at [103, 268] on div at bounding box center [98, 268] width 13 height 13
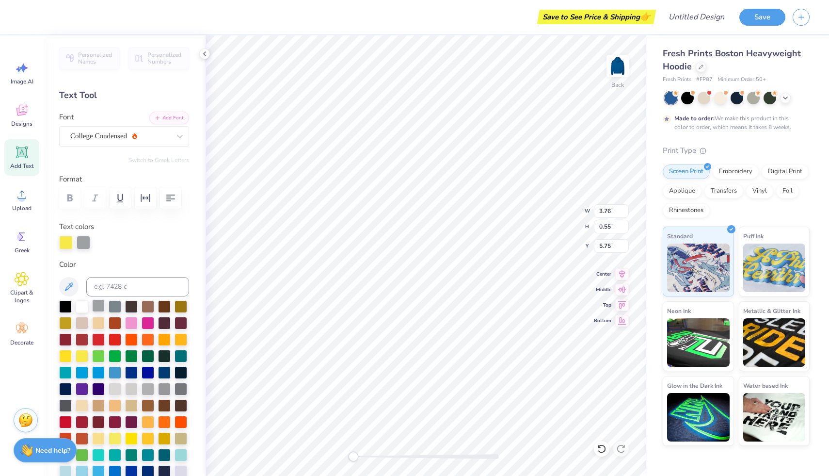
click at [96, 302] on div at bounding box center [98, 305] width 13 height 13
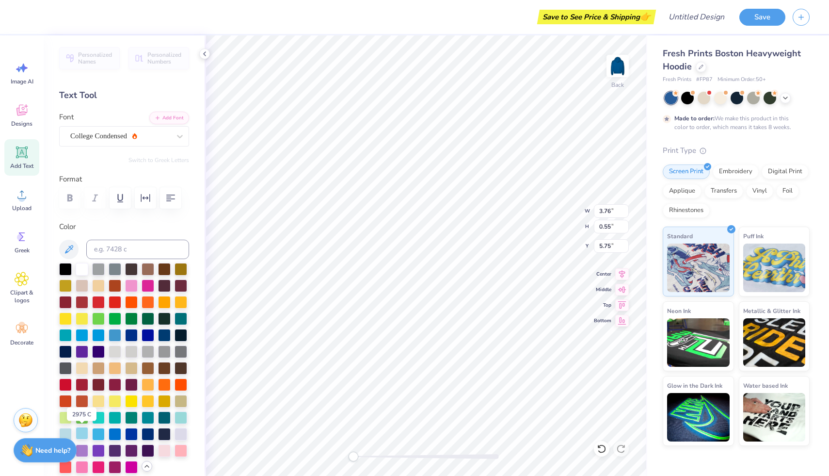
click at [83, 432] on div at bounding box center [82, 433] width 13 height 13
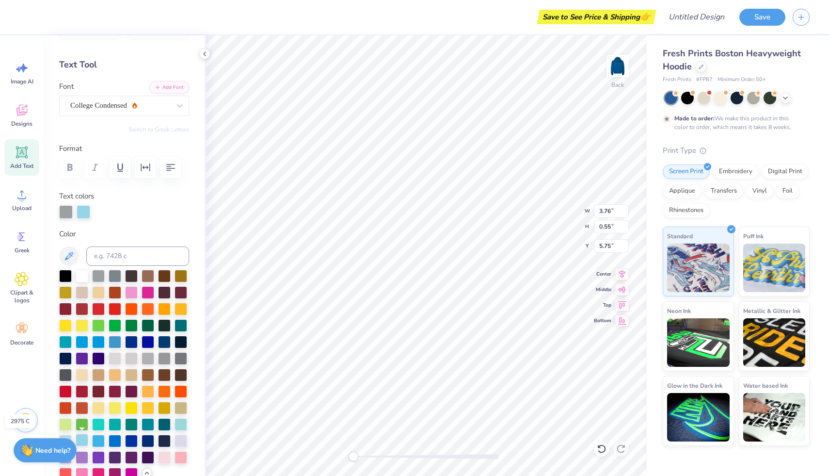
scroll to position [74, 0]
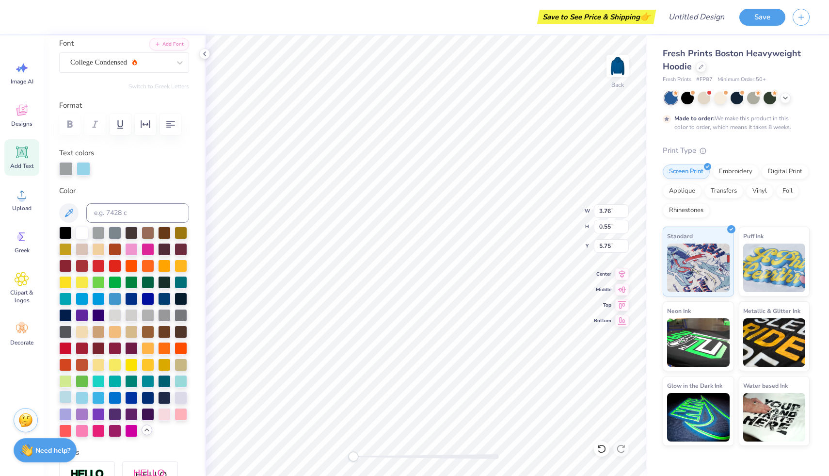
click at [66, 397] on div at bounding box center [65, 396] width 13 height 13
click at [81, 398] on div at bounding box center [82, 396] width 13 height 13
click at [784, 97] on icon at bounding box center [786, 97] width 8 height 8
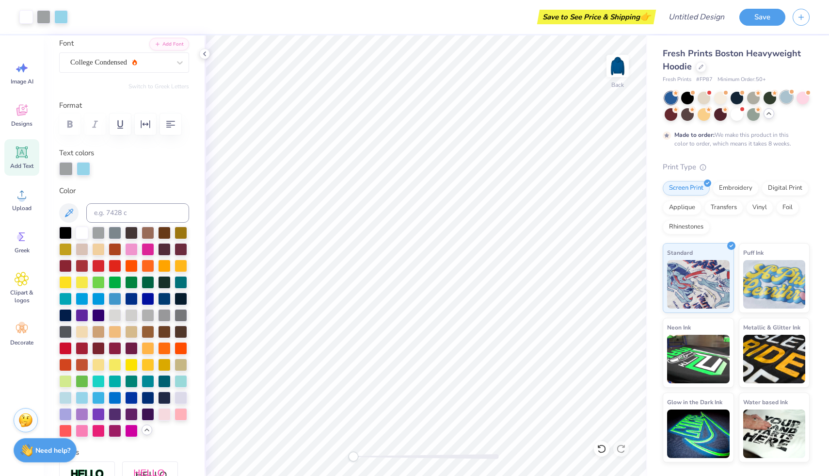
click at [784, 100] on div at bounding box center [786, 97] width 13 height 13
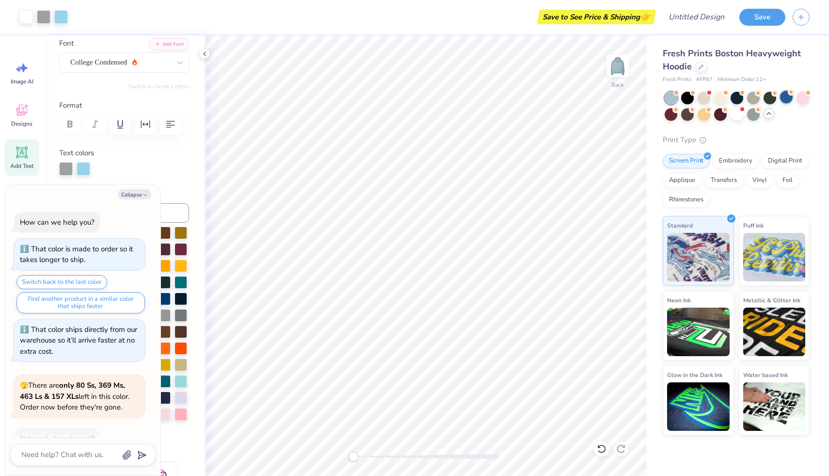
scroll to position [182, 0]
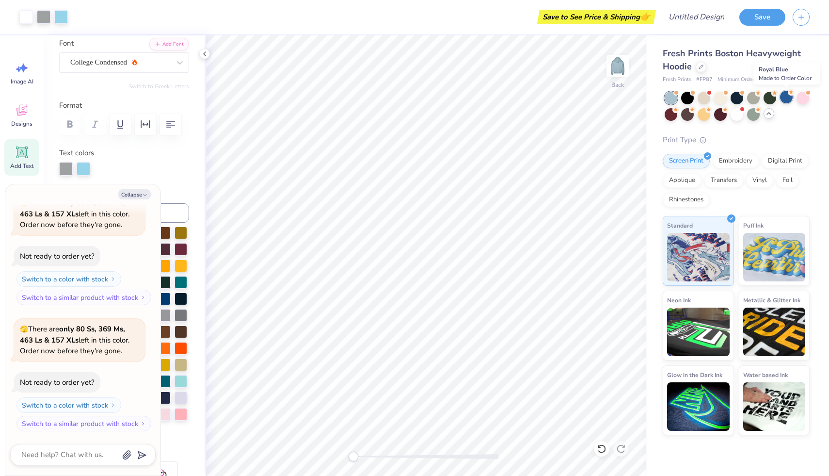
click at [787, 98] on div at bounding box center [786, 97] width 13 height 13
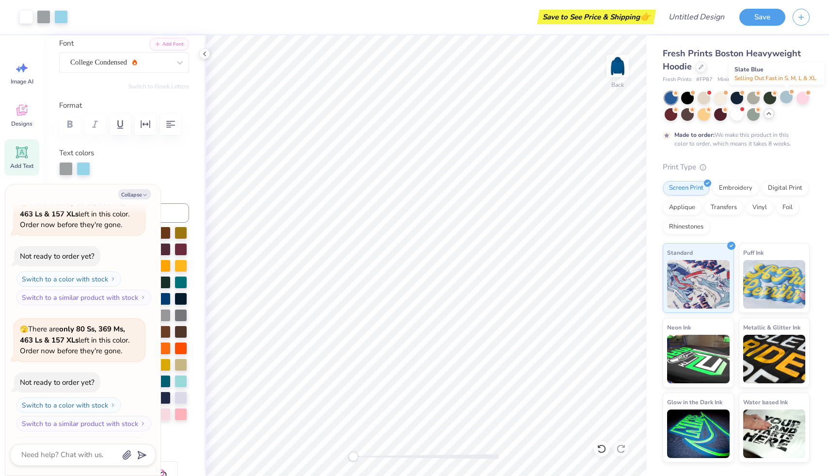
scroll to position [263, 0]
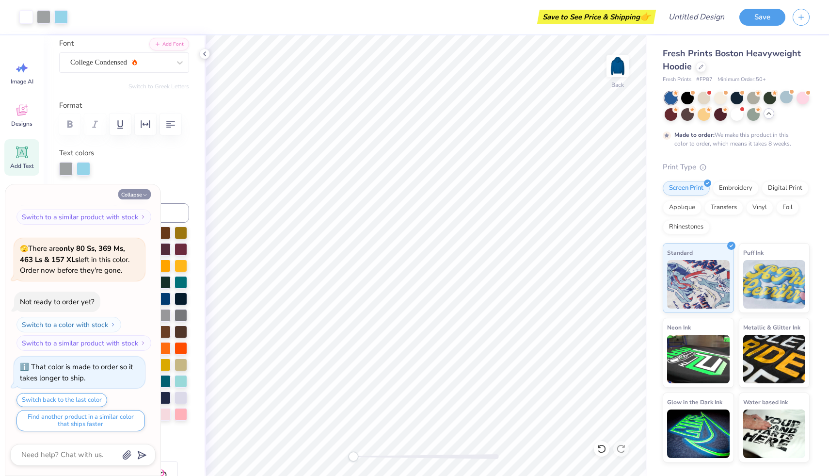
click at [145, 195] on polyline "button" at bounding box center [145, 194] width 3 height 1
type textarea "x"
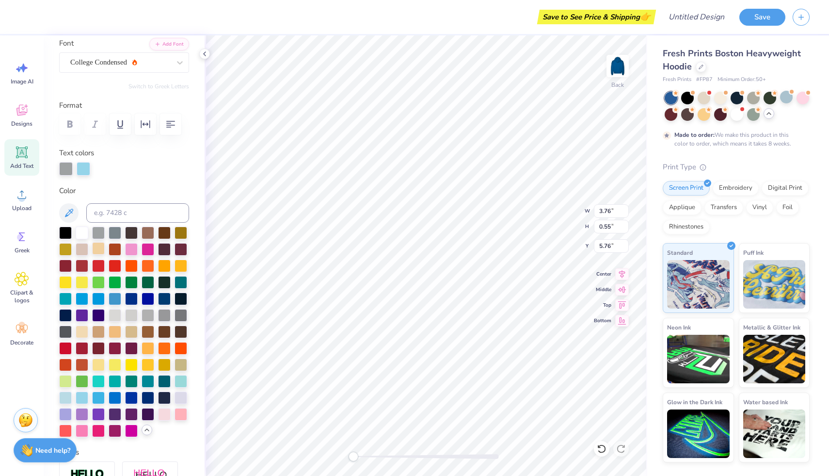
click at [97, 253] on div at bounding box center [98, 248] width 13 height 13
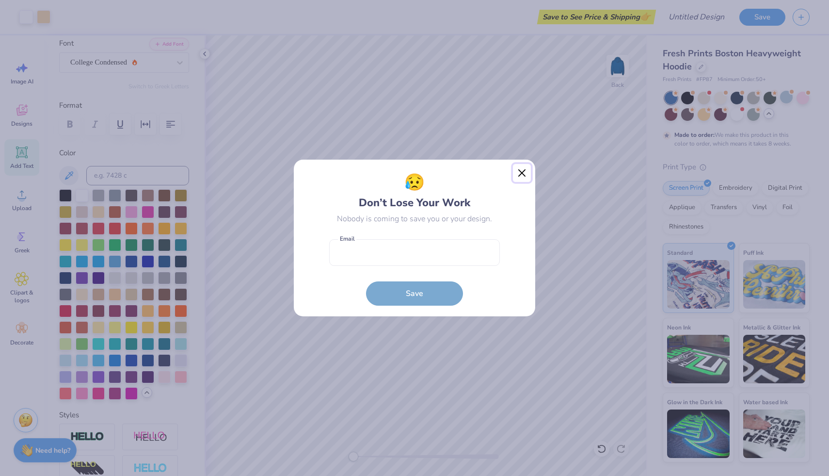
click at [523, 172] on button "Close" at bounding box center [522, 173] width 18 height 18
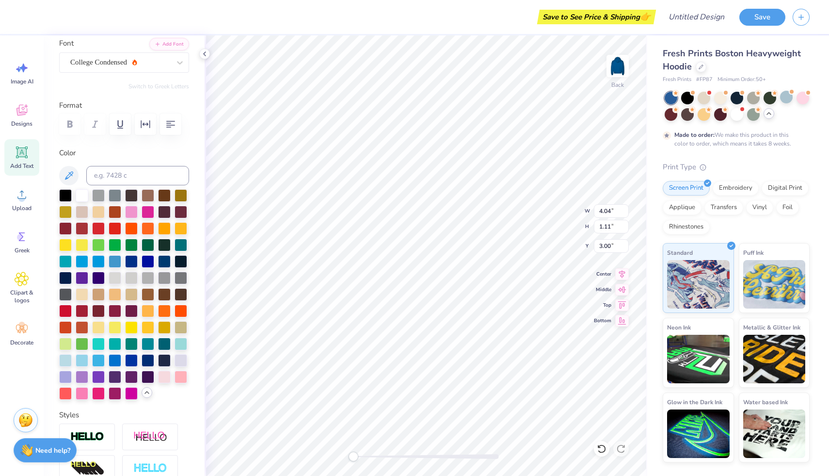
type input "4.04"
type input "1.11"
type input "3.00"
click at [620, 65] on img at bounding box center [617, 66] width 39 height 39
click at [24, 112] on icon at bounding box center [21, 110] width 11 height 11
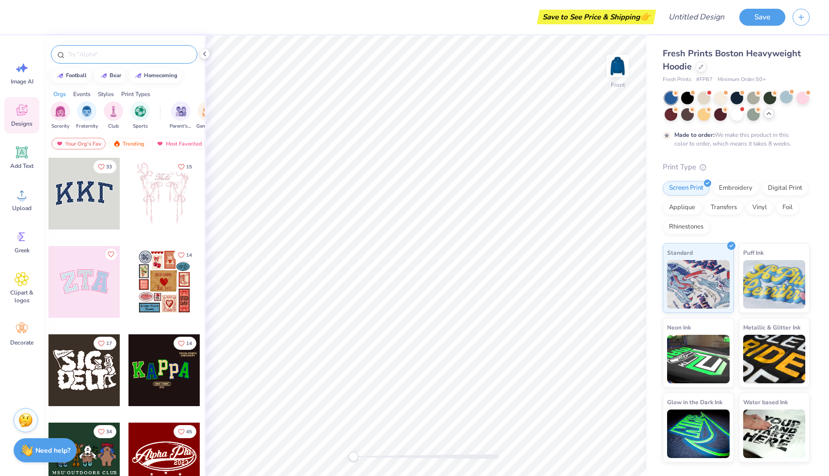
click at [115, 58] on input "text" at bounding box center [129, 54] width 124 height 10
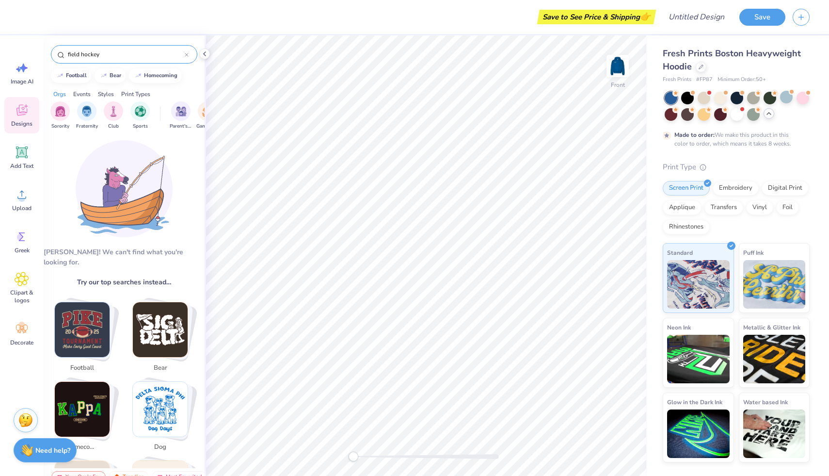
scroll to position [7, 0]
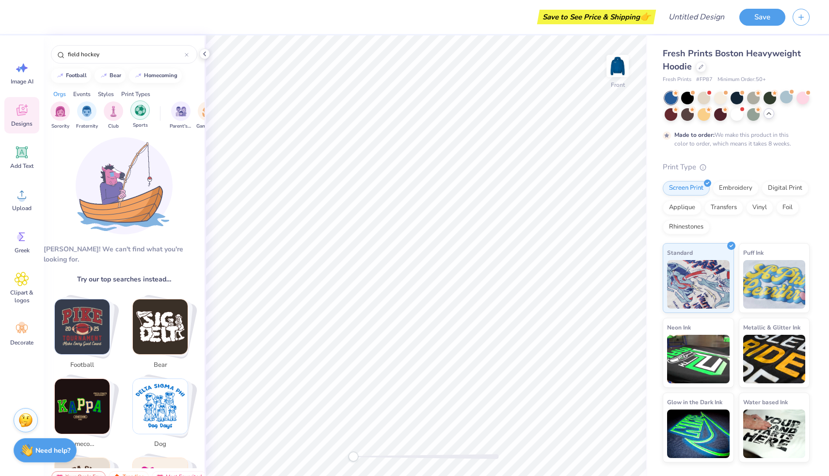
click at [141, 111] on img "filter for Sports" at bounding box center [140, 110] width 11 height 11
click at [128, 57] on input "field hockey" at bounding box center [126, 54] width 118 height 10
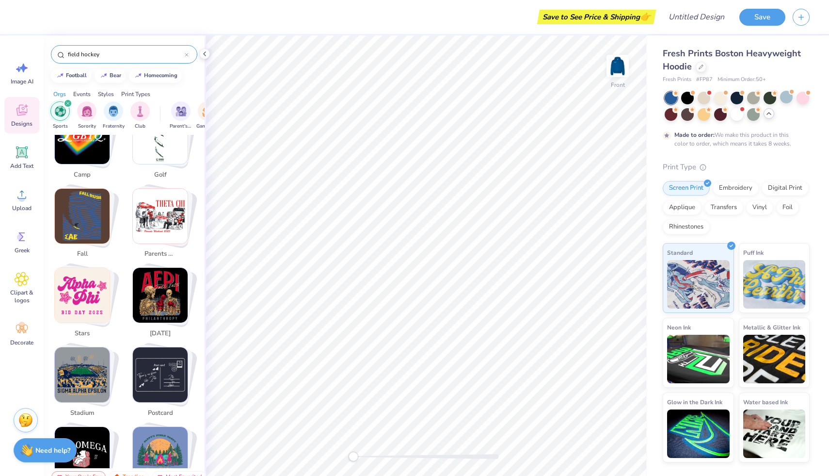
scroll to position [0, 0]
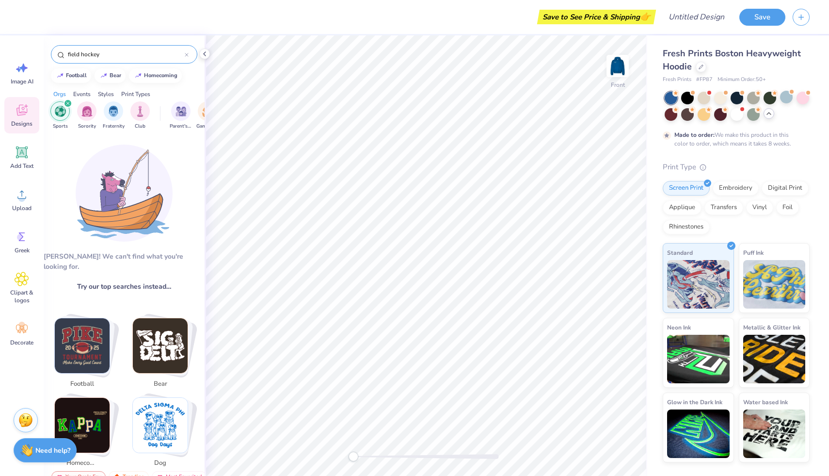
click at [156, 54] on input "field hockey" at bounding box center [126, 54] width 118 height 10
type input "sports balls"
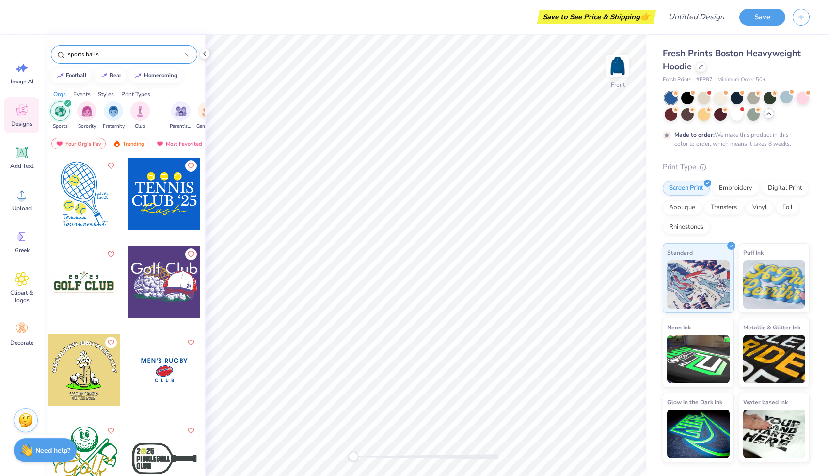
click at [188, 54] on icon at bounding box center [187, 55] width 4 height 4
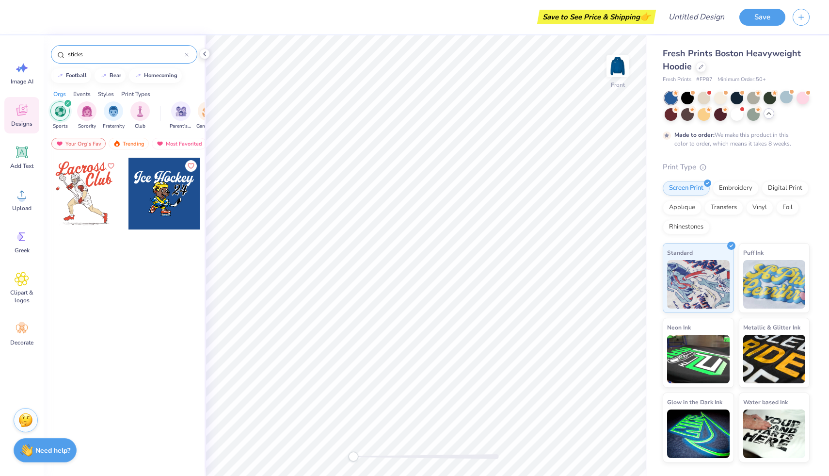
click at [183, 55] on input "sticks" at bounding box center [126, 54] width 118 height 10
click at [67, 105] on div "filter for Sports" at bounding box center [68, 103] width 9 height 9
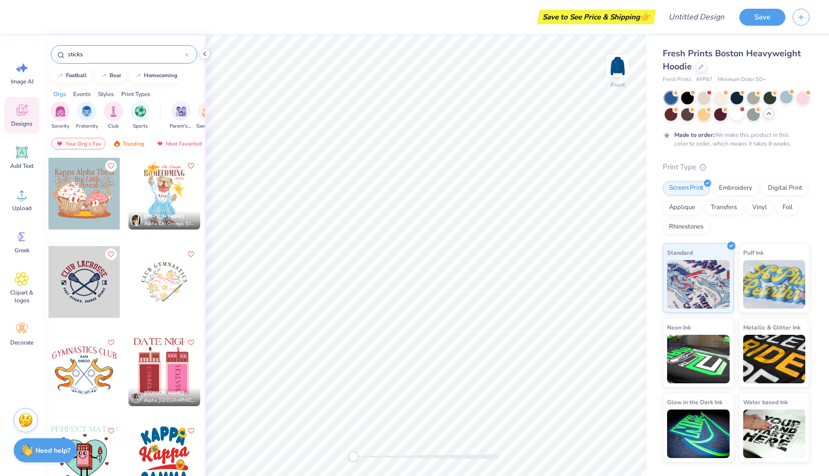
click at [136, 51] on input "sticks" at bounding box center [126, 54] width 118 height 10
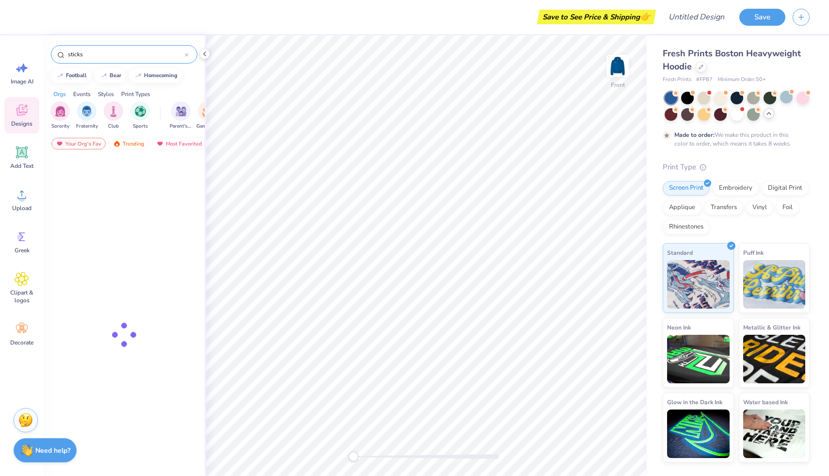
click at [136, 51] on input "sticks" at bounding box center [126, 54] width 118 height 10
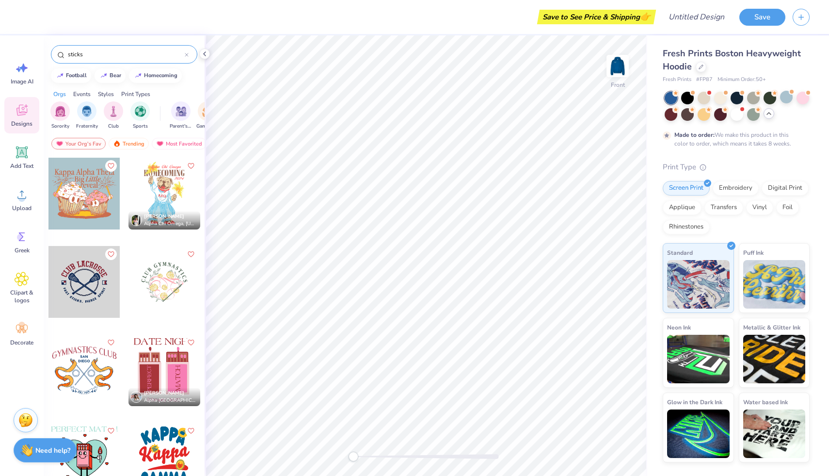
click at [136, 51] on input "sticks" at bounding box center [126, 54] width 118 height 10
type input "stars"
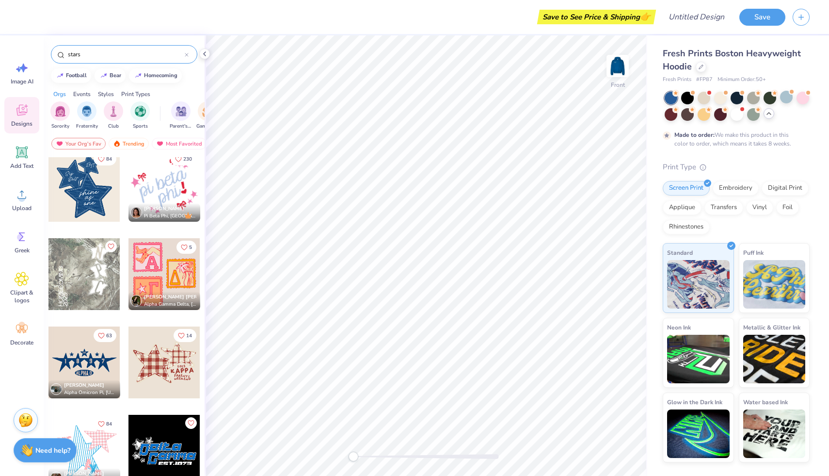
scroll to position [326, 0]
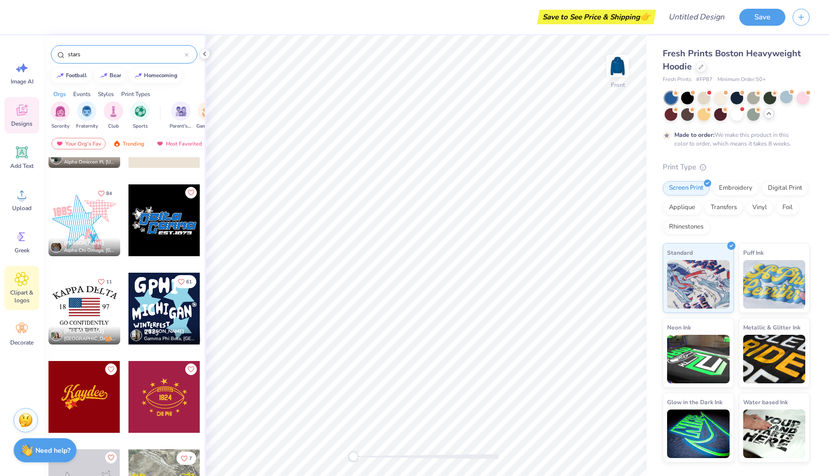
click at [19, 291] on span "Clipart & logos" at bounding box center [22, 297] width 32 height 16
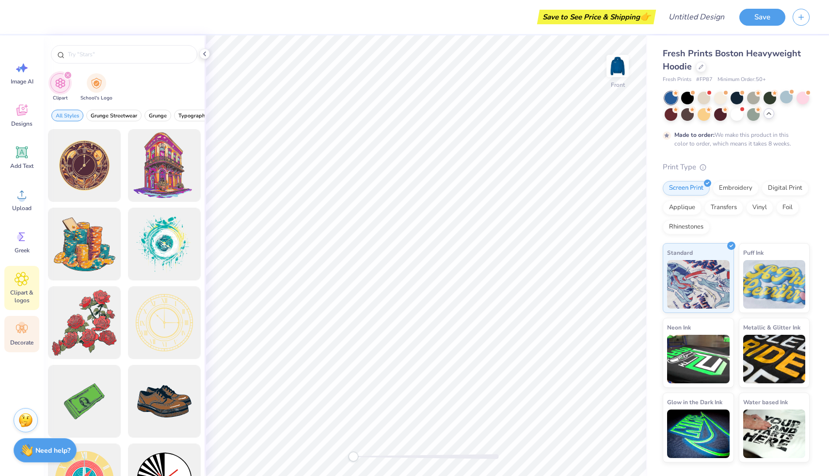
click at [16, 338] on div "Decorate" at bounding box center [21, 334] width 35 height 36
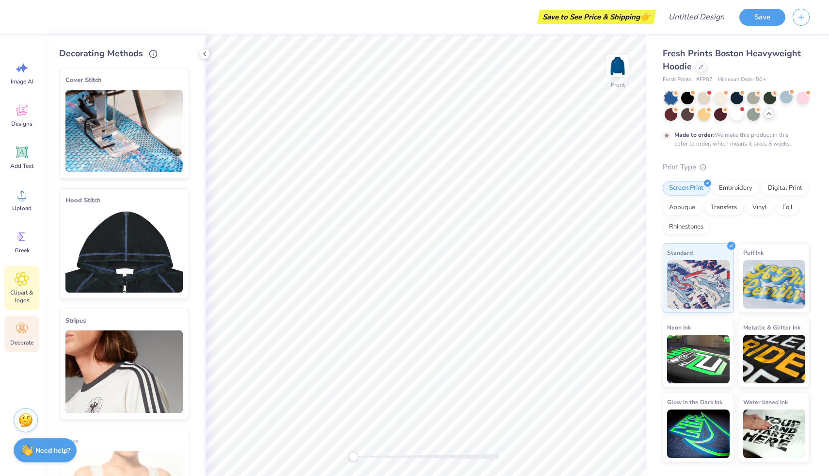
click at [31, 291] on span "Clipart & logos" at bounding box center [22, 297] width 32 height 16
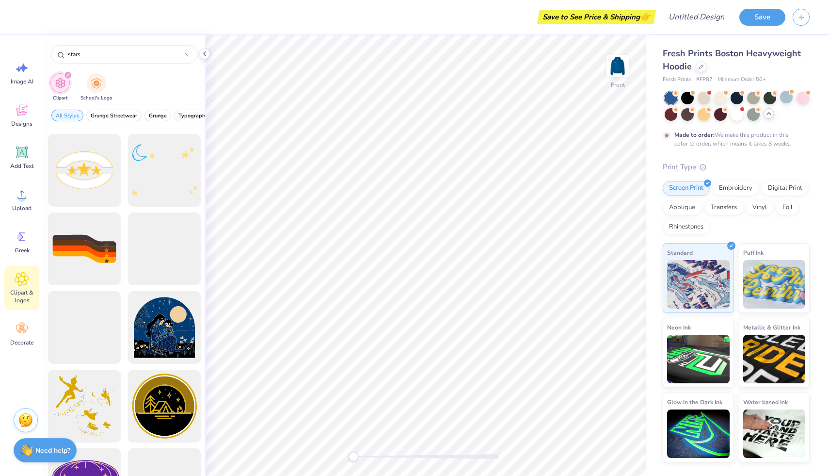
scroll to position [371, 0]
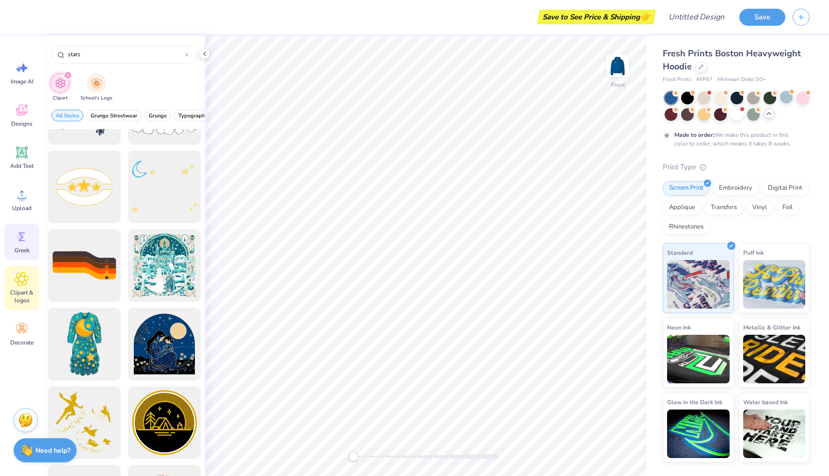
type input "stars"
click at [20, 238] on circle at bounding box center [20, 237] width 7 height 7
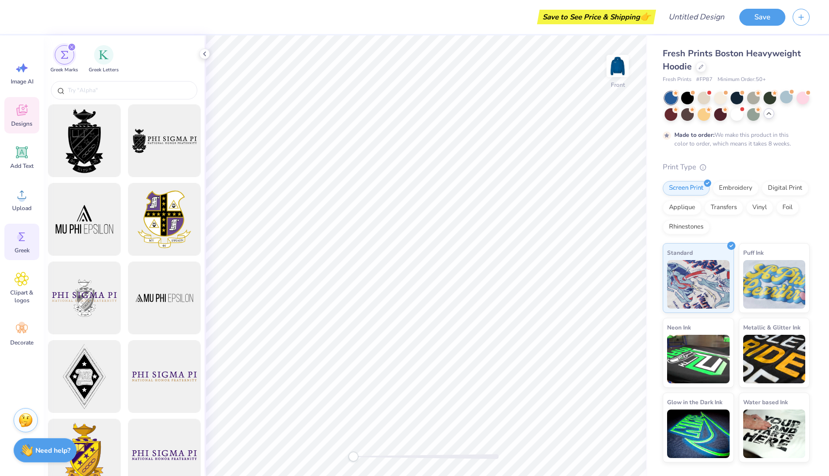
click at [25, 122] on span "Designs" at bounding box center [21, 124] width 21 height 8
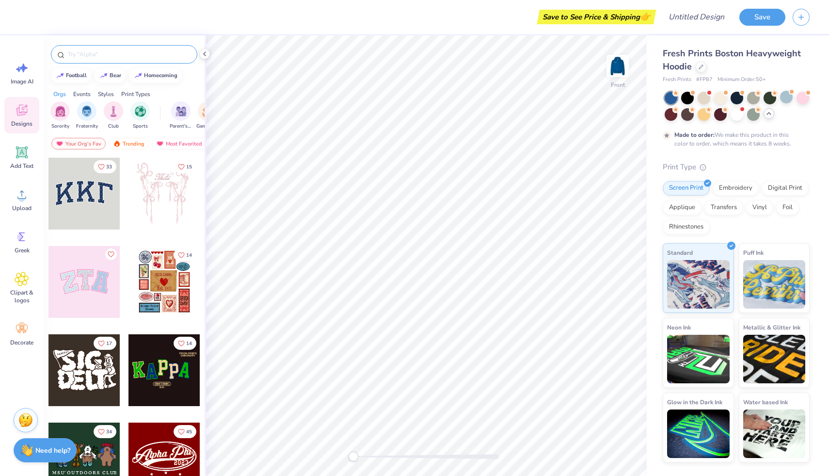
click at [116, 53] on input "text" at bounding box center [129, 54] width 124 height 10
type input "stars"
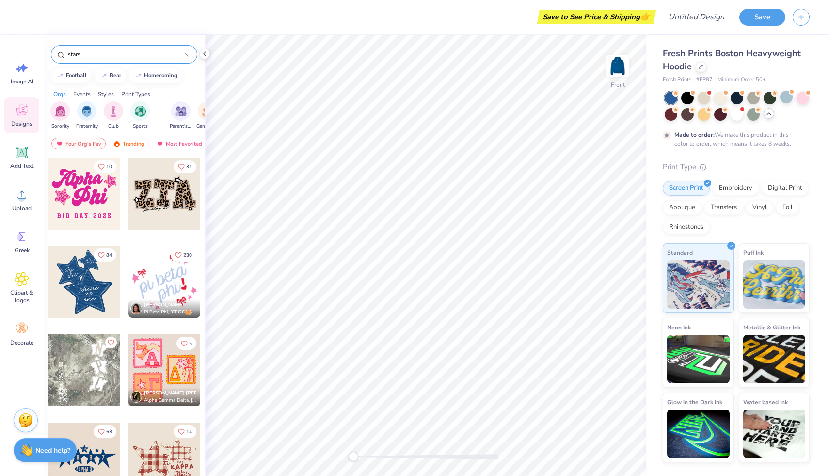
click at [94, 278] on div at bounding box center [84, 282] width 72 height 72
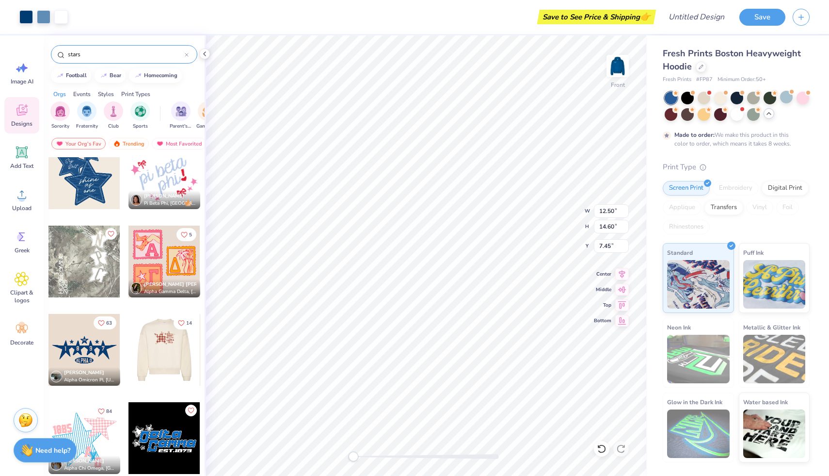
scroll to position [130, 0]
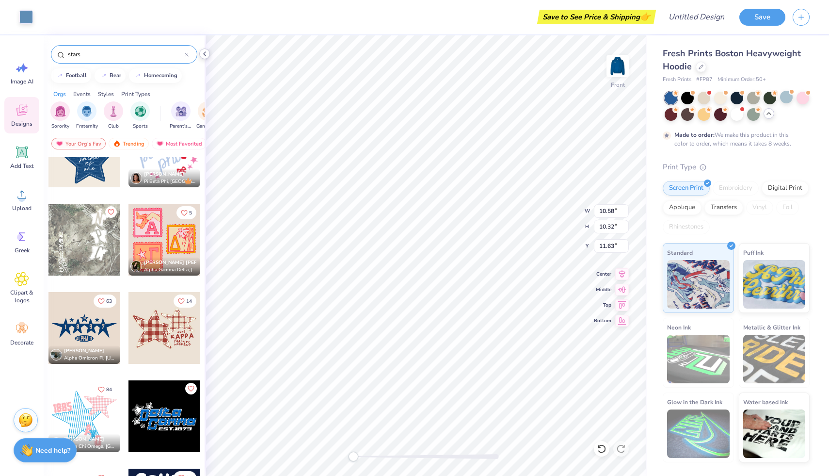
click at [206, 54] on icon at bounding box center [205, 54] width 8 height 8
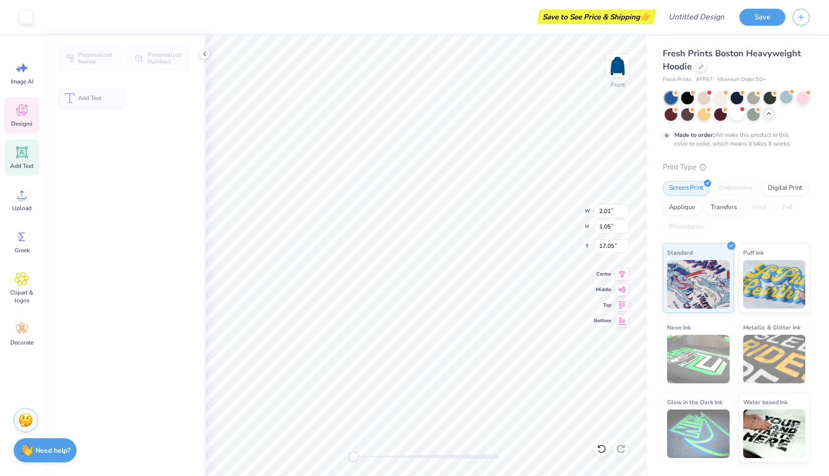
type input "2.01"
type input "1.05"
type input "17.05"
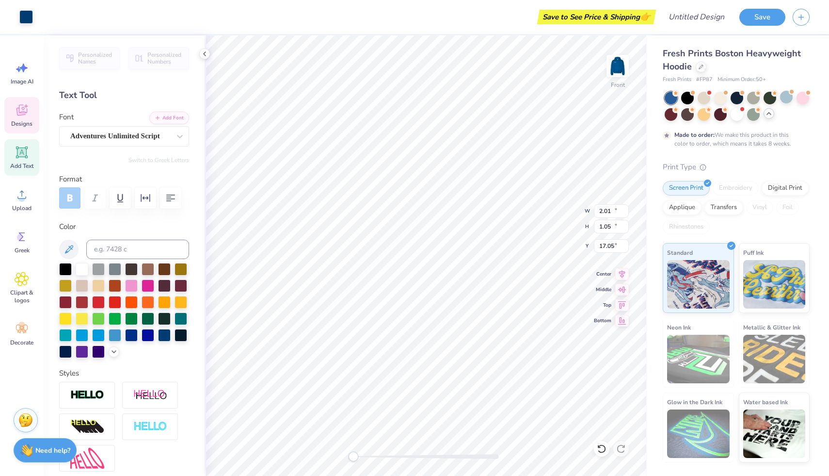
type input "10.78"
type input "10.51"
type input "11.54"
type input "10.58"
type input "10.32"
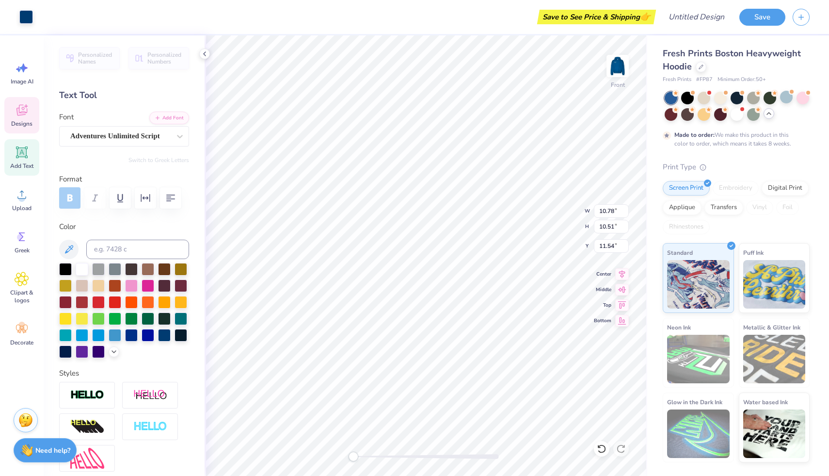
type input "11.63"
click at [185, 270] on div at bounding box center [181, 268] width 13 height 13
click at [82, 318] on div at bounding box center [82, 317] width 13 height 13
click at [80, 318] on div at bounding box center [82, 317] width 13 height 13
type input "7.17"
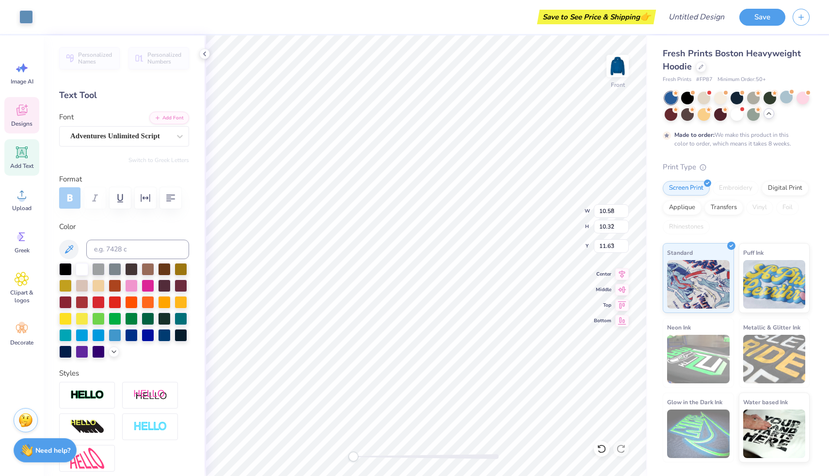
type input "7.26"
type input "8.88"
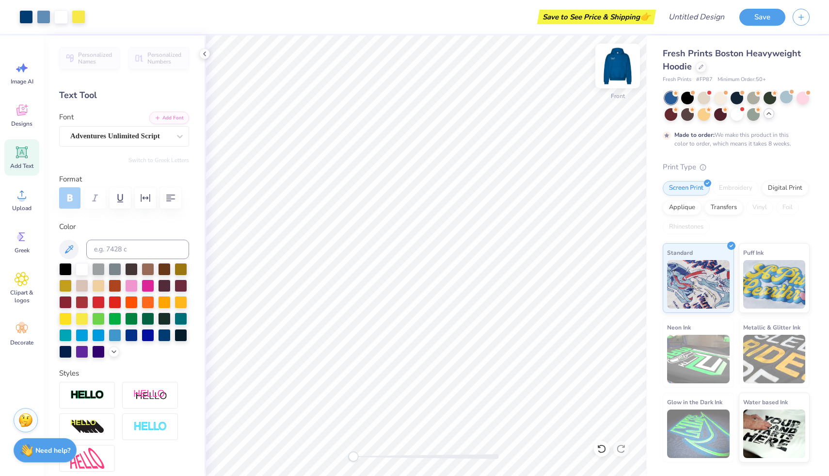
click at [621, 67] on img at bounding box center [617, 66] width 39 height 39
click at [618, 68] on img at bounding box center [617, 66] width 39 height 39
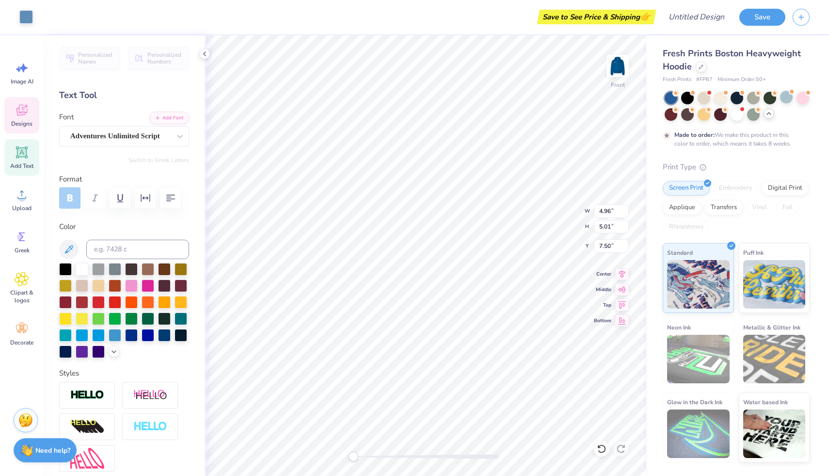
type input "5.06"
type input "5.10"
type input "7.45"
type input "6.69"
click at [28, 118] on div "Designs" at bounding box center [21, 115] width 35 height 36
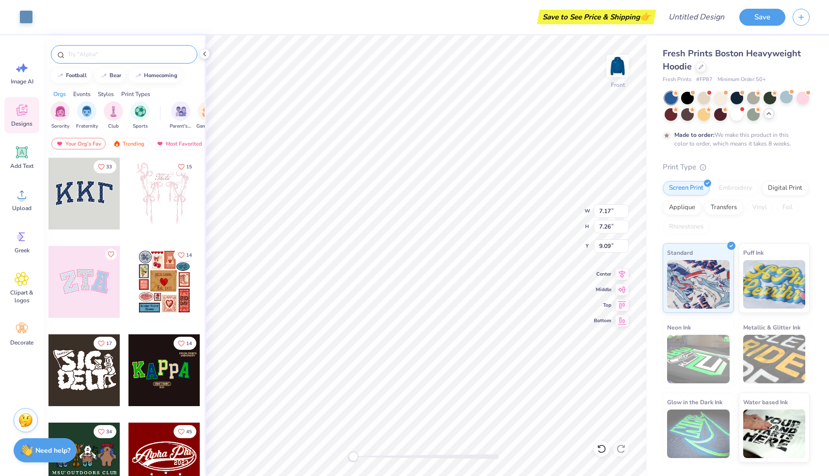
click at [117, 53] on input "text" at bounding box center [129, 54] width 124 height 10
type input "stars"
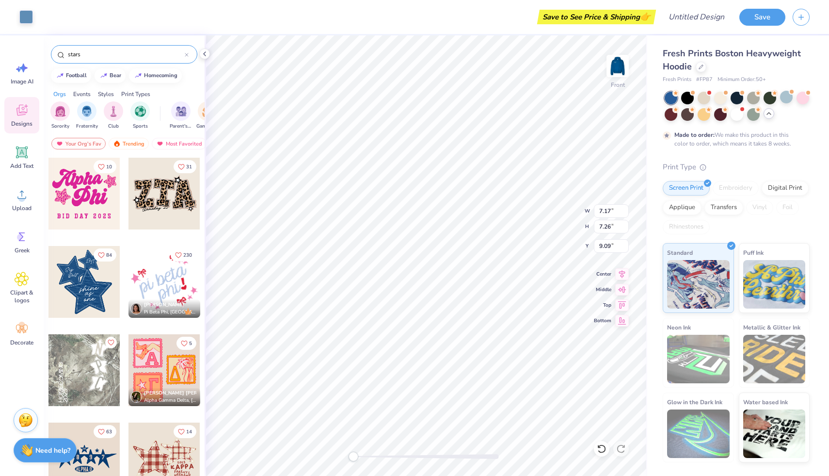
click at [95, 262] on div at bounding box center [84, 282] width 72 height 72
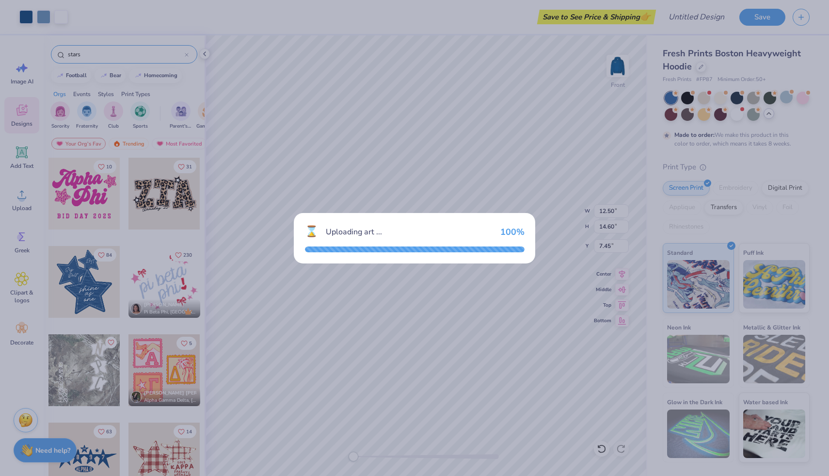
type input "12.50"
type input "14.60"
type input "7.45"
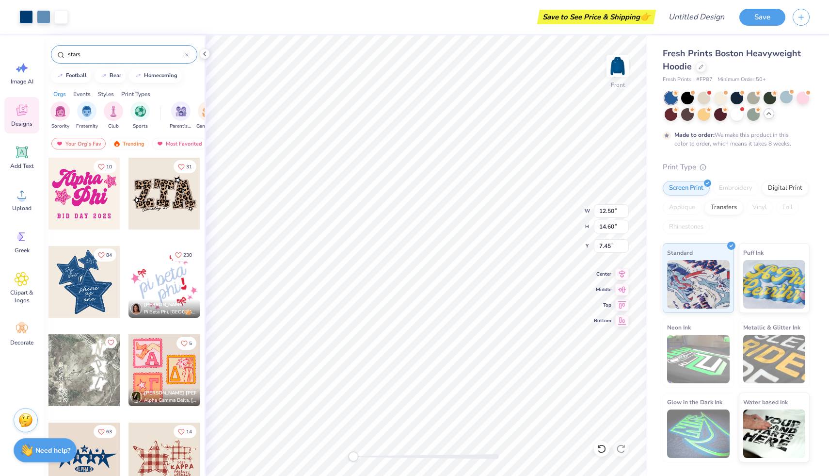
type input "11.03"
type input "11.07"
type input "11.23"
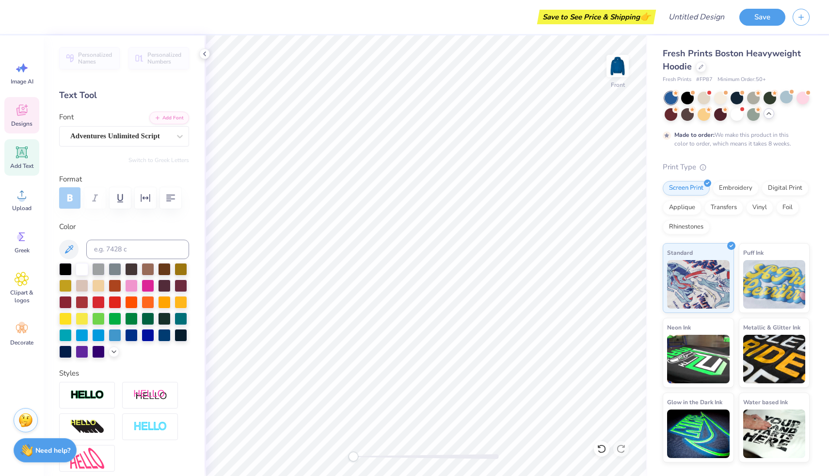
click at [28, 113] on icon at bounding box center [22, 110] width 15 height 15
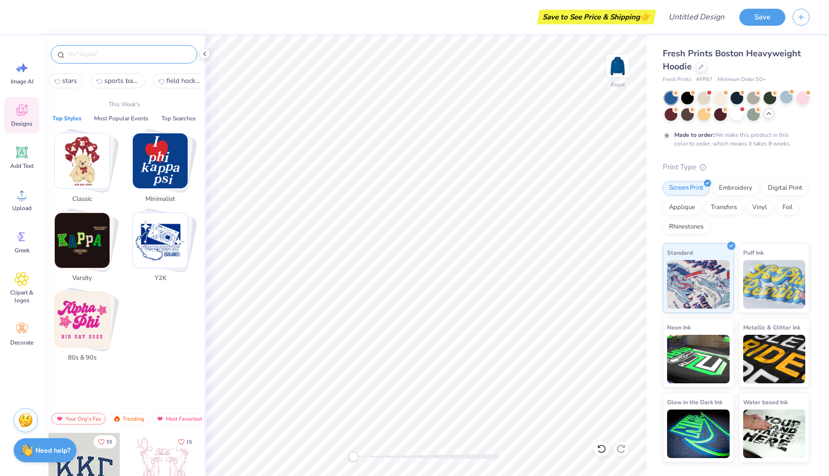
click at [123, 59] on input "text" at bounding box center [129, 54] width 124 height 10
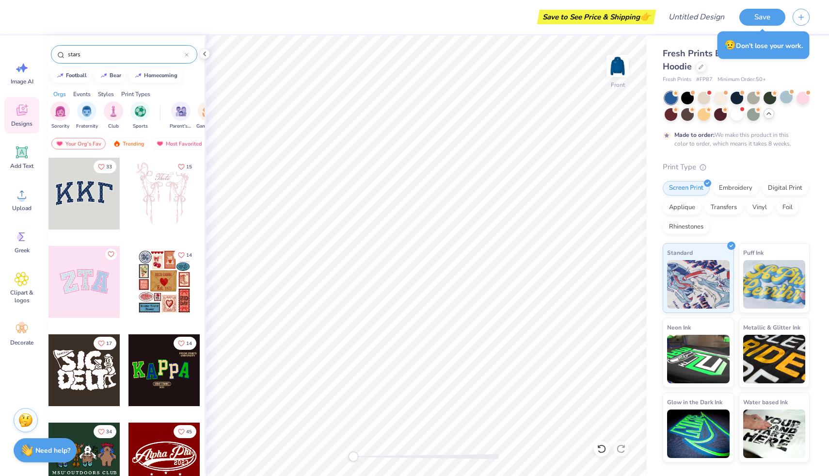
type input "stars"
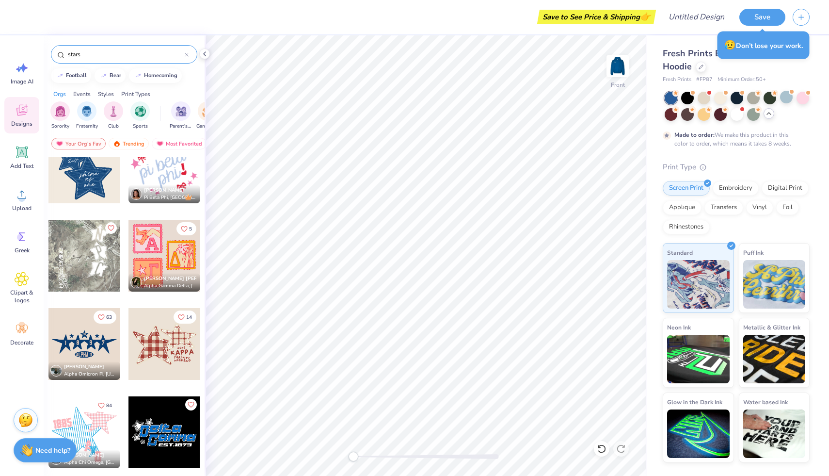
scroll to position [95, 0]
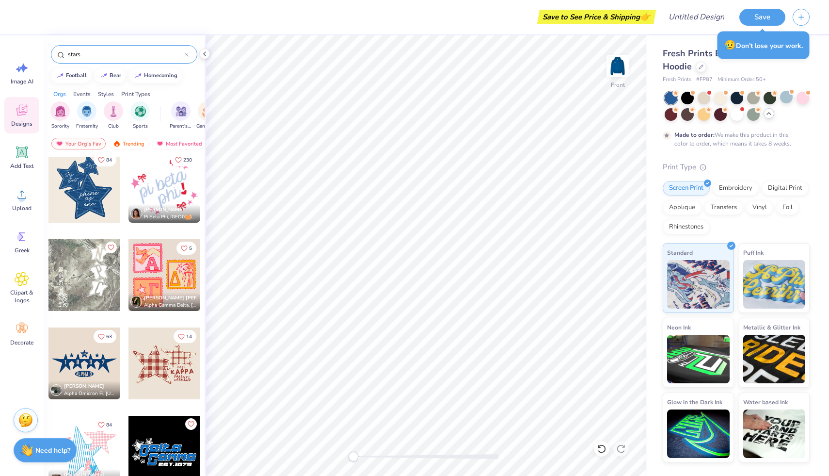
click at [91, 182] on div at bounding box center [84, 187] width 72 height 72
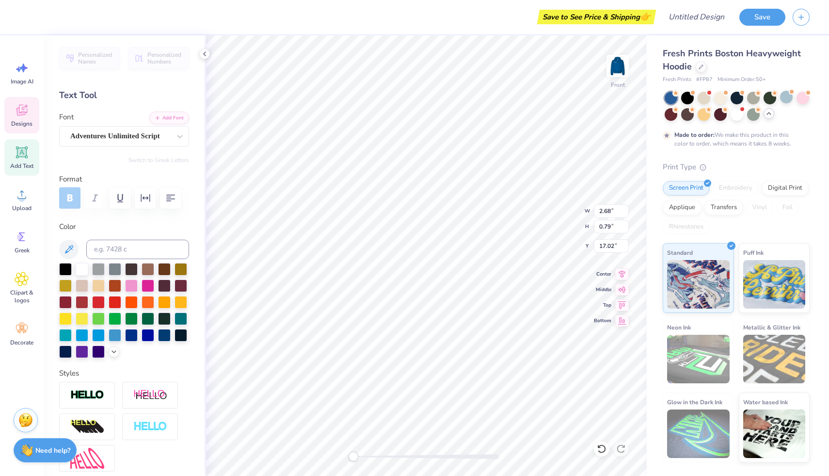
type input "2.68"
type input "0.79"
type input "17.02"
type textarea "n"
type input "4.58"
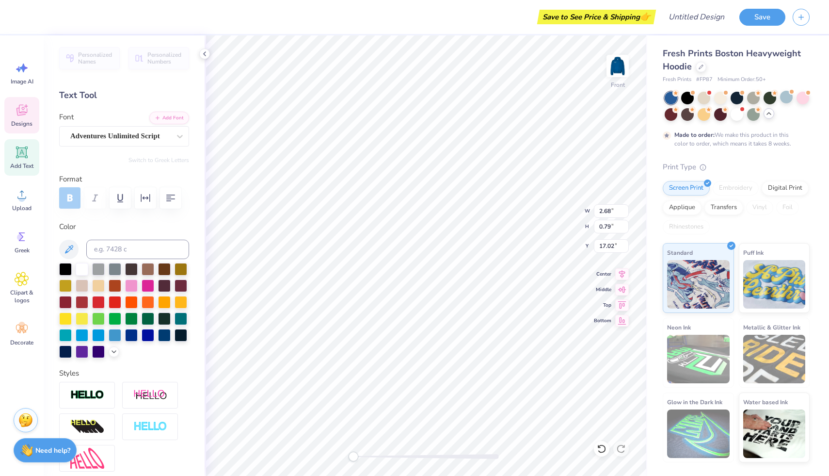
type input "1.74"
type input "14.17"
click at [602, 446] on icon at bounding box center [602, 449] width 10 height 10
type textarea "panthers"
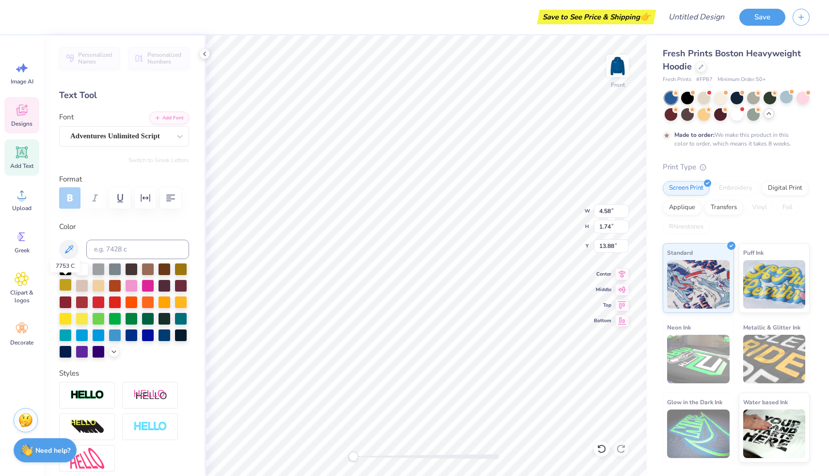
click at [62, 283] on div at bounding box center [65, 284] width 13 height 13
click at [623, 214] on input "4.57" at bounding box center [611, 211] width 35 height 14
click at [623, 214] on input "4.56" at bounding box center [611, 211] width 35 height 14
click at [623, 214] on input "4.55" at bounding box center [611, 211] width 35 height 14
click at [623, 214] on input "4.54" at bounding box center [611, 211] width 35 height 14
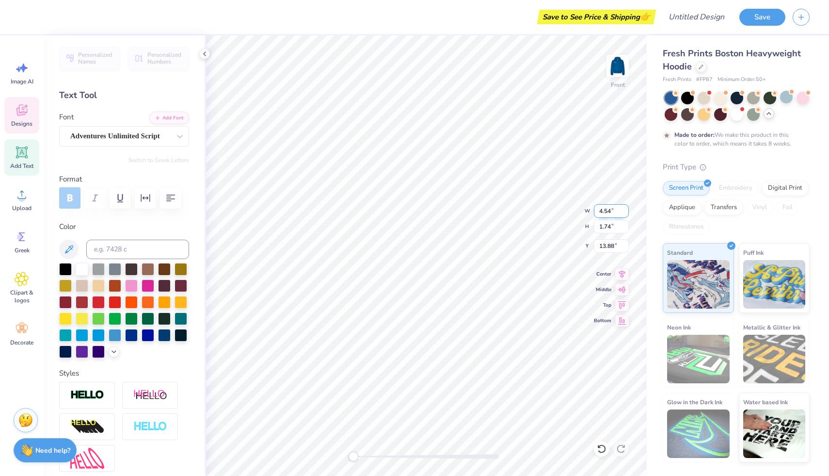
click at [623, 214] on input "4.53" at bounding box center [611, 211] width 35 height 14
click at [623, 214] on input "4.52" at bounding box center [611, 211] width 35 height 14
click at [625, 214] on input "4.51" at bounding box center [611, 211] width 35 height 14
click at [625, 214] on input "4.5" at bounding box center [611, 211] width 35 height 14
click at [625, 214] on input "4.49" at bounding box center [611, 211] width 35 height 14
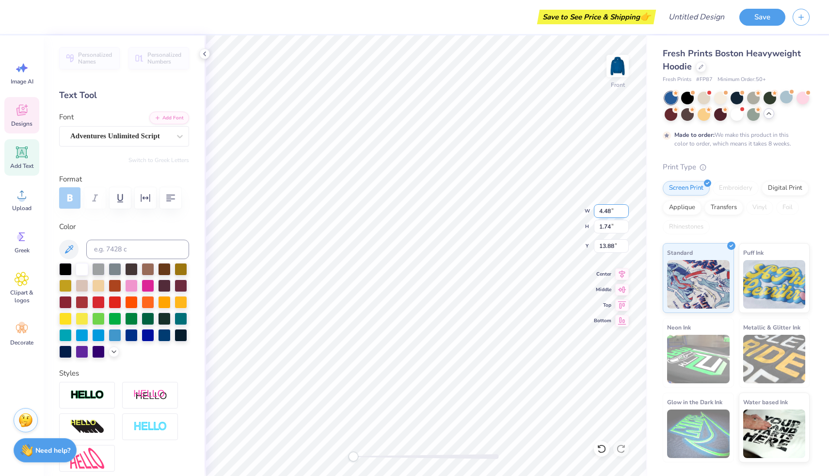
click at [625, 214] on input "4.48" at bounding box center [611, 211] width 35 height 14
click at [625, 214] on input "4.47" at bounding box center [611, 211] width 35 height 14
click at [625, 214] on input "4.46" at bounding box center [611, 211] width 35 height 14
click at [625, 214] on input "4.45" at bounding box center [611, 211] width 35 height 14
click at [613, 210] on input "4.45" at bounding box center [611, 211] width 35 height 14
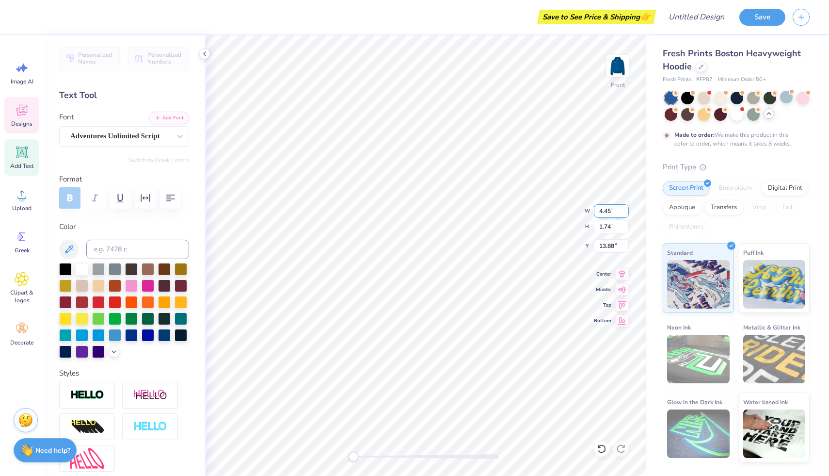
click at [608, 210] on input "4.45" at bounding box center [611, 211] width 35 height 14
type input "4"
click at [609, 225] on input "1.74" at bounding box center [611, 227] width 35 height 14
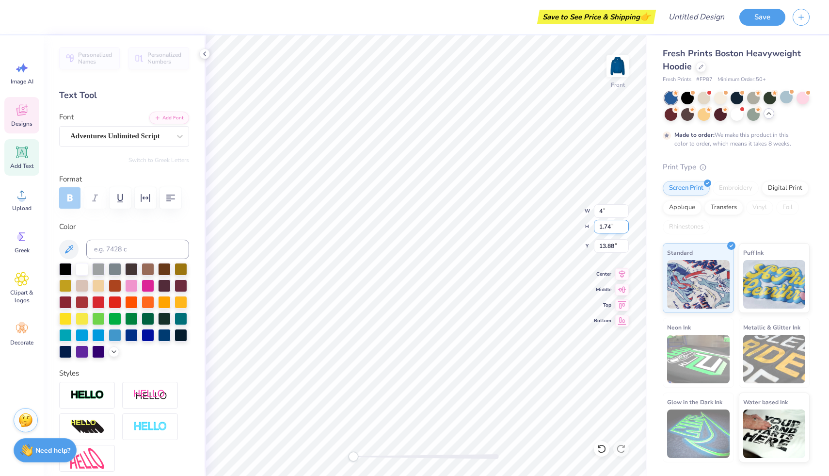
click at [609, 225] on input "1.74" at bounding box center [611, 227] width 35 height 14
type input "2"
click at [605, 228] on input "2" at bounding box center [611, 227] width 35 height 14
type input "1.75"
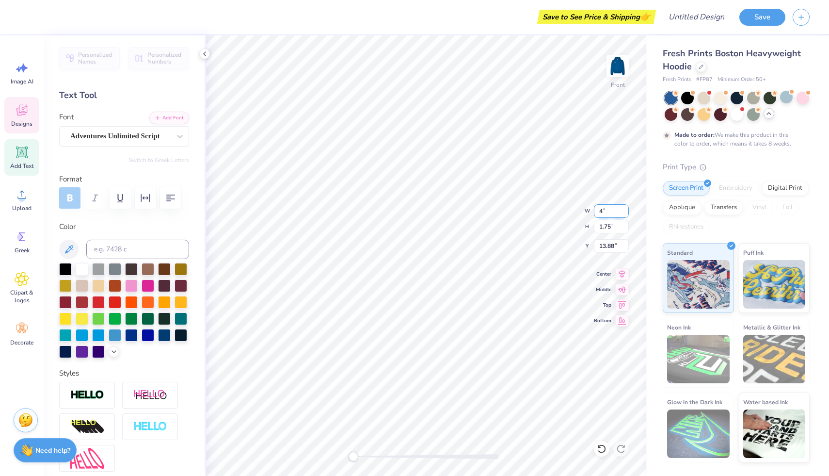
click at [602, 210] on input "4" at bounding box center [611, 211] width 35 height 14
type input "3"
click at [625, 208] on input "4.51" at bounding box center [611, 211] width 35 height 14
click at [625, 208] on input "4.52" at bounding box center [611, 211] width 35 height 14
click at [626, 208] on input "4.53" at bounding box center [611, 211] width 35 height 14
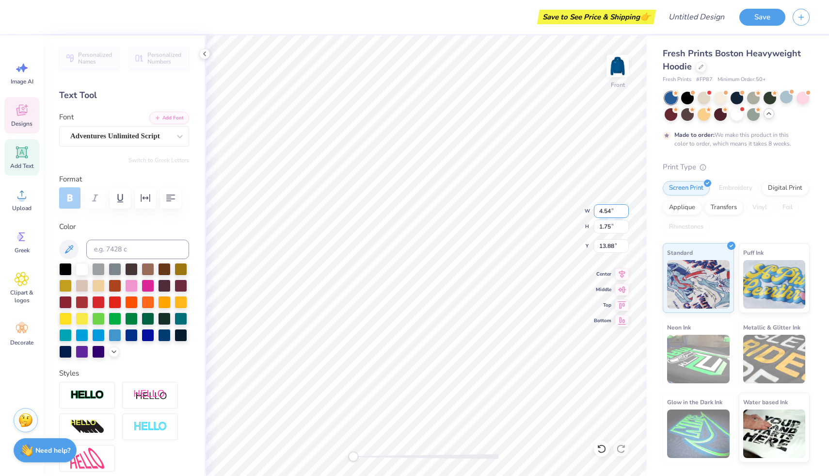
type input "4.54"
click at [626, 208] on input "4.54" at bounding box center [611, 211] width 35 height 14
click at [85, 320] on div at bounding box center [82, 317] width 13 height 13
type textarea "Club"
type input "2.37"
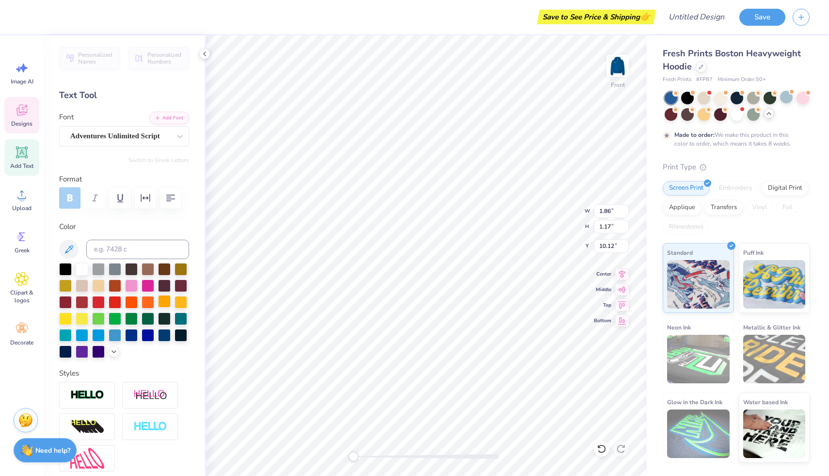
type input "1.03"
type input "11.37"
type textarea "Field Hockey"
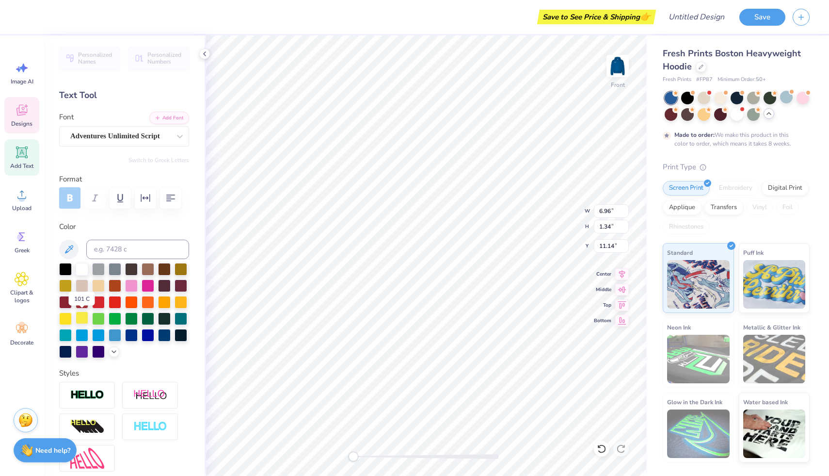
click at [81, 317] on div at bounding box center [82, 317] width 13 height 13
click at [68, 318] on div at bounding box center [65, 317] width 13 height 13
click at [83, 319] on div at bounding box center [82, 317] width 13 height 13
type input "2.22"
type input "1.08"
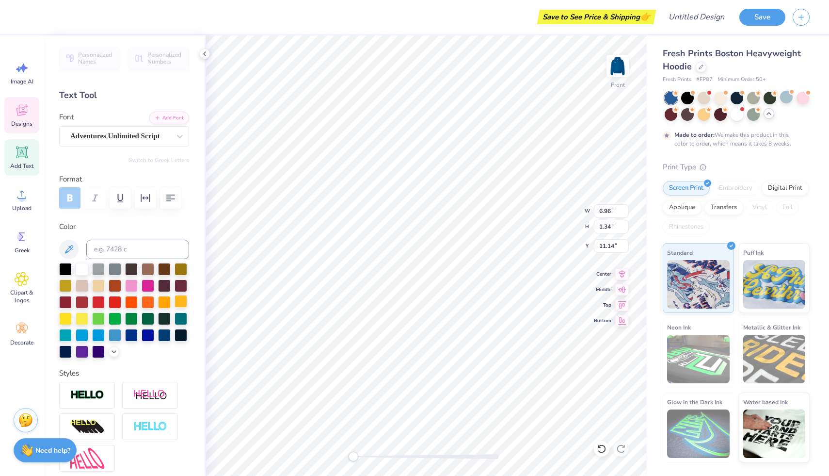
type input "10.17"
click at [78, 318] on div at bounding box center [82, 317] width 13 height 13
type input "4.48"
type input "0.86"
type input "11.25"
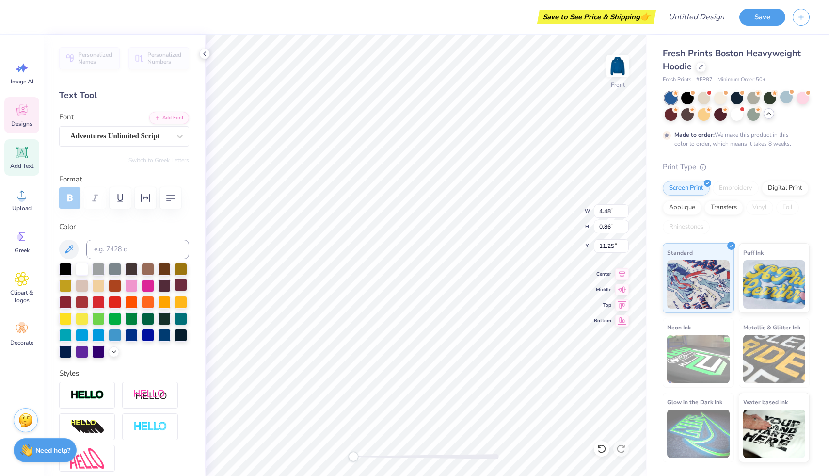
type input "1.96"
type input "0.83"
type input "9.84"
type input "1.58"
type input "0.64"
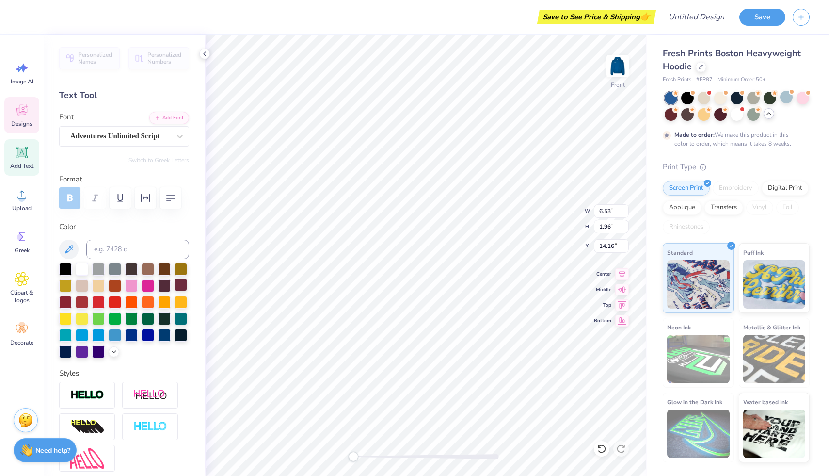
type input "10.01"
type input "3.84"
type input "0.97"
type input "10.68"
type input "1.58"
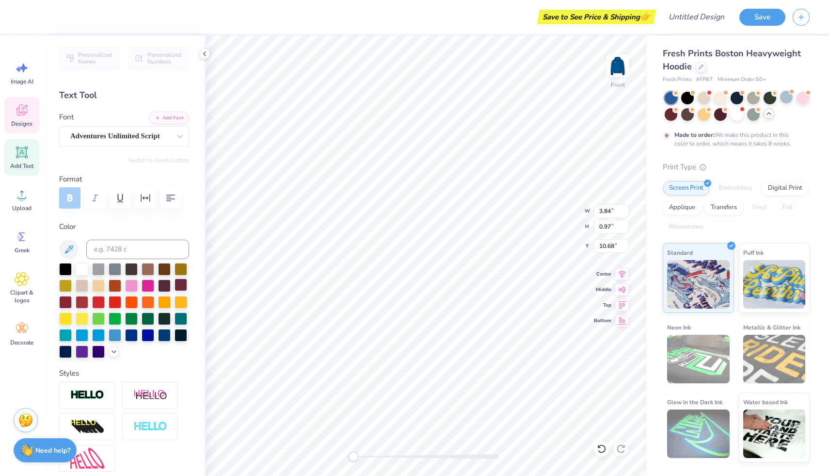
type input "0.64"
type input "13.77"
type input "10.58"
type input "10.32"
type input "10.28"
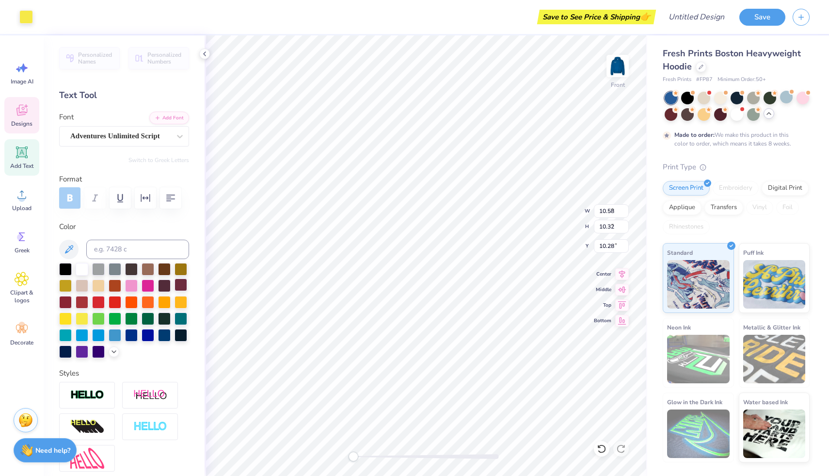
type input "3.84"
type input "0.97"
type input "14.97"
type input "2.76"
type input "1.61"
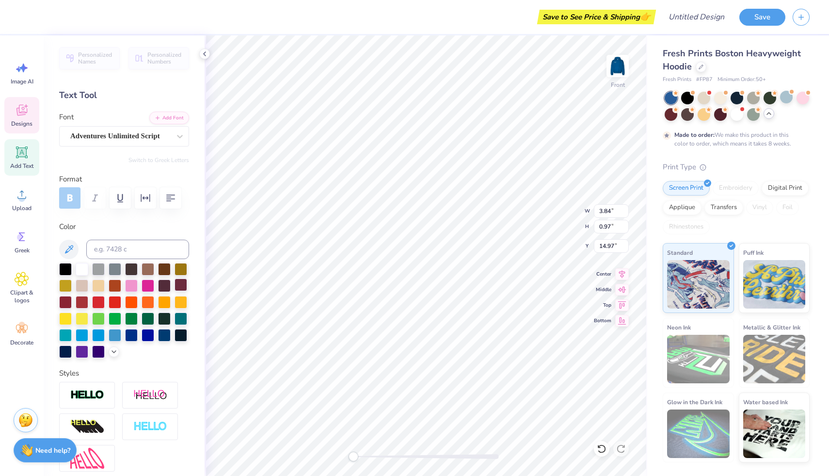
type input "13.15"
type input "6.53"
type input "1.96"
type input "13.77"
type input "10.78"
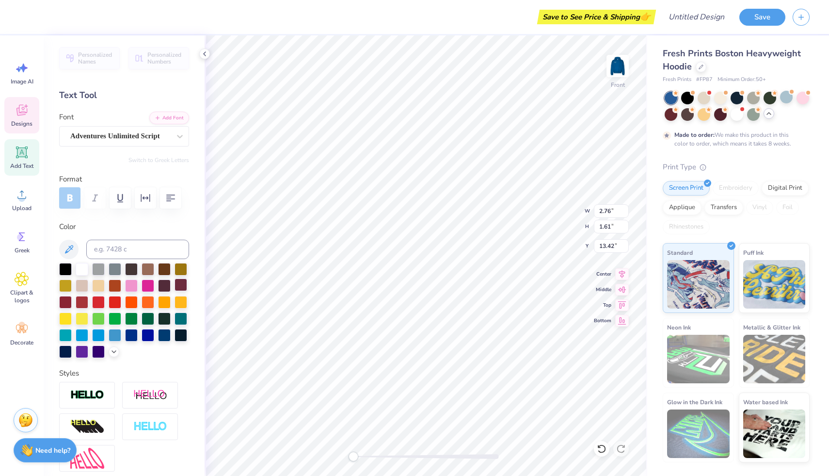
type input "10.51"
click at [599, 450] on icon at bounding box center [602, 449] width 10 height 10
type input "10.19"
click at [84, 321] on div at bounding box center [82, 317] width 13 height 13
click at [81, 315] on div at bounding box center [82, 317] width 13 height 13
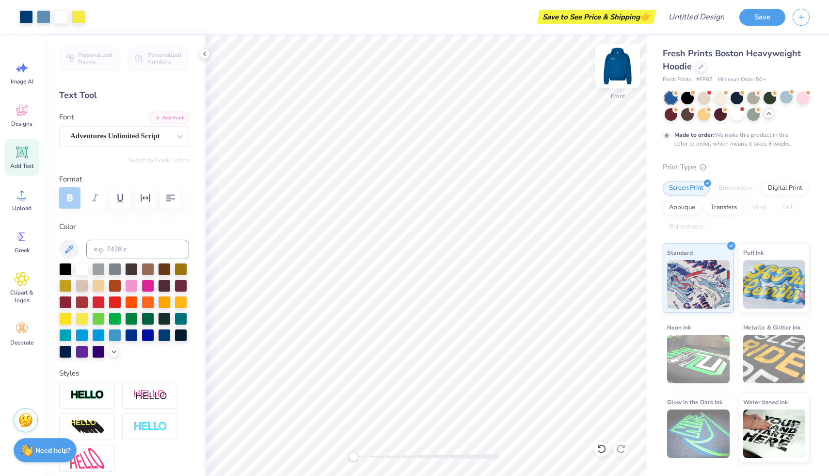
click at [620, 60] on img at bounding box center [617, 66] width 39 height 39
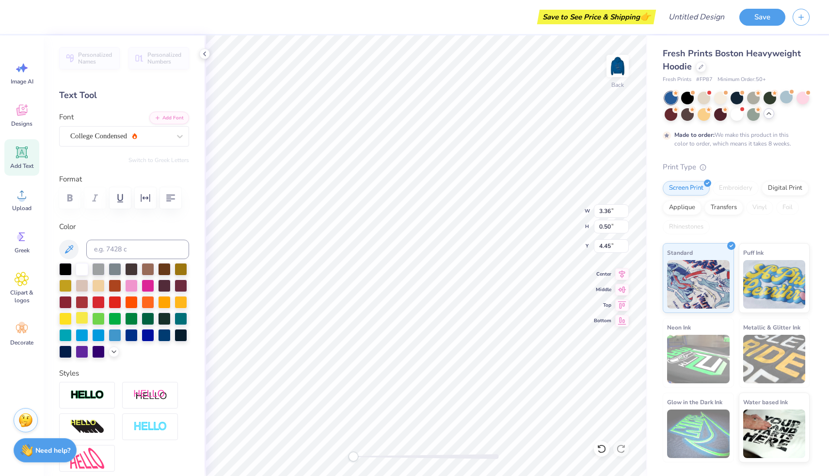
click at [84, 321] on div at bounding box center [82, 317] width 13 height 13
click at [615, 72] on img at bounding box center [617, 66] width 39 height 39
click at [618, 66] on img at bounding box center [617, 66] width 39 height 39
click at [617, 69] on img at bounding box center [617, 66] width 39 height 39
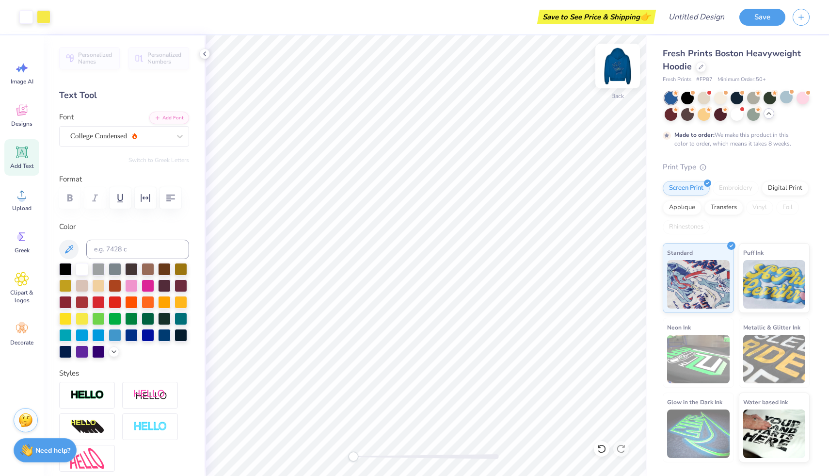
click at [624, 77] on img at bounding box center [617, 66] width 39 height 39
click at [619, 71] on img at bounding box center [617, 66] width 39 height 39
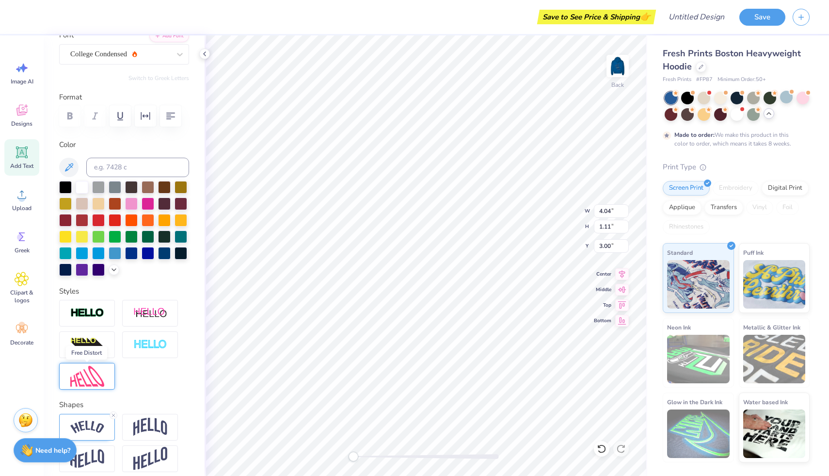
scroll to position [83, 0]
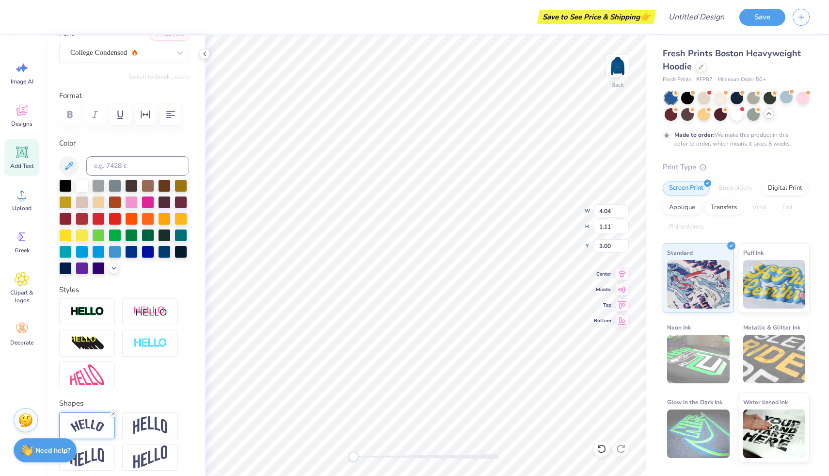
click at [114, 414] on line at bounding box center [113, 413] width 3 height 3
click at [612, 64] on img at bounding box center [617, 66] width 39 height 39
type textarea "20"
type input "0.99"
type input "1.08"
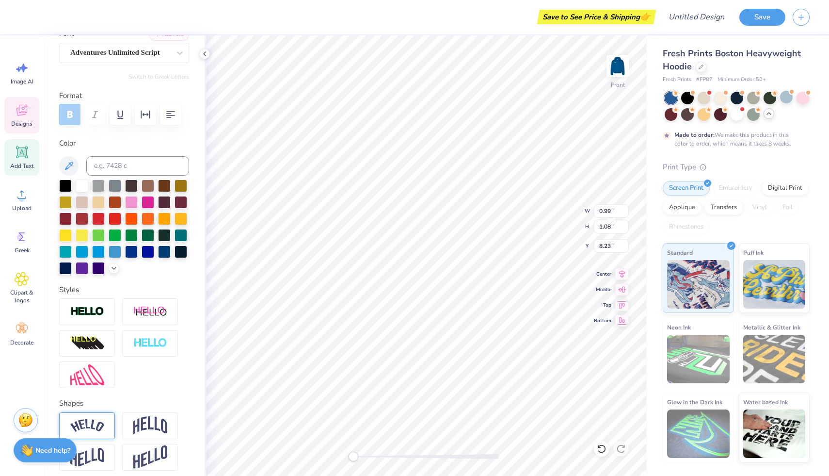
type input "8.23"
type textarea "10"
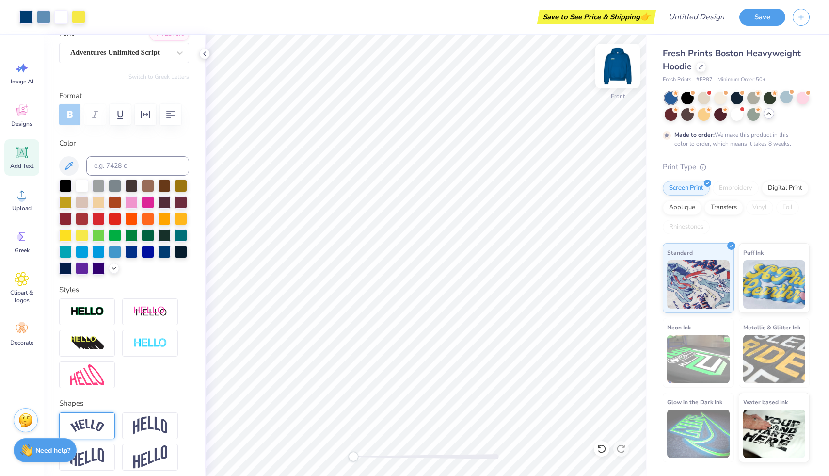
click at [617, 71] on img at bounding box center [617, 66] width 39 height 39
click at [618, 73] on img at bounding box center [617, 66] width 39 height 39
click at [619, 72] on img at bounding box center [617, 66] width 39 height 39
click at [25, 329] on icon at bounding box center [22, 329] width 15 height 15
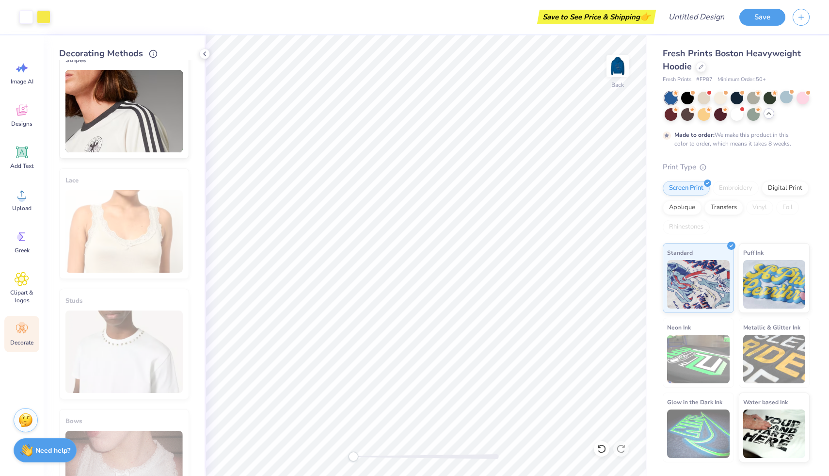
scroll to position [434, 0]
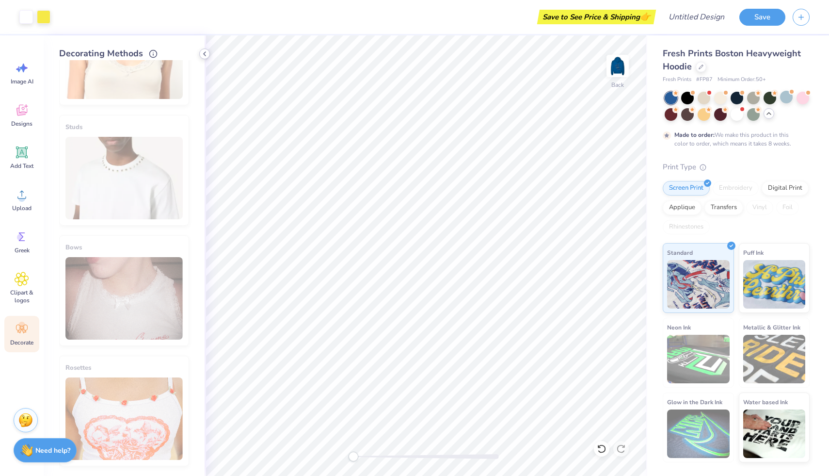
click at [206, 53] on icon at bounding box center [205, 54] width 8 height 8
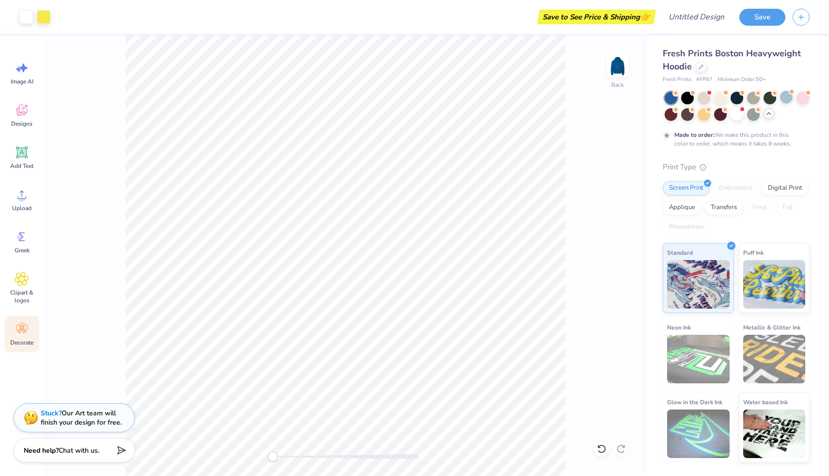
click at [15, 330] on icon at bounding box center [22, 329] width 15 height 15
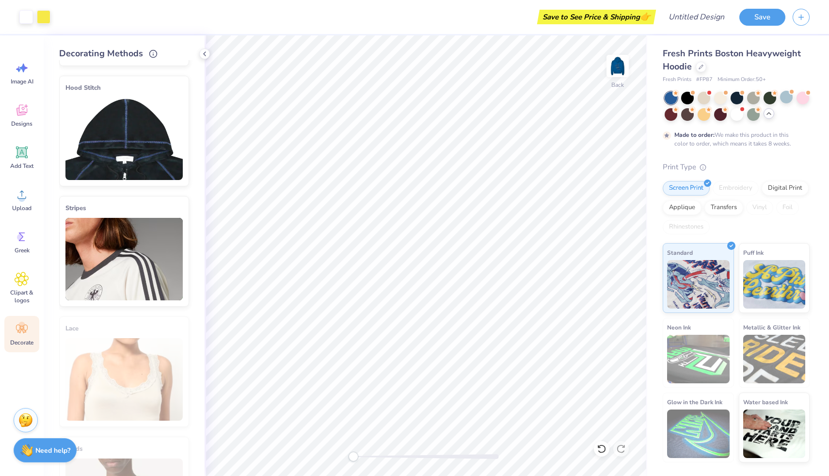
scroll to position [0, 0]
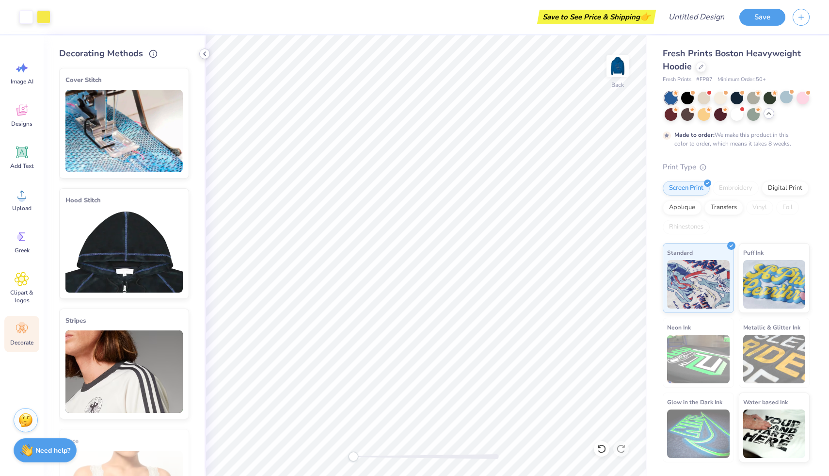
click at [206, 51] on icon at bounding box center [205, 54] width 8 height 8
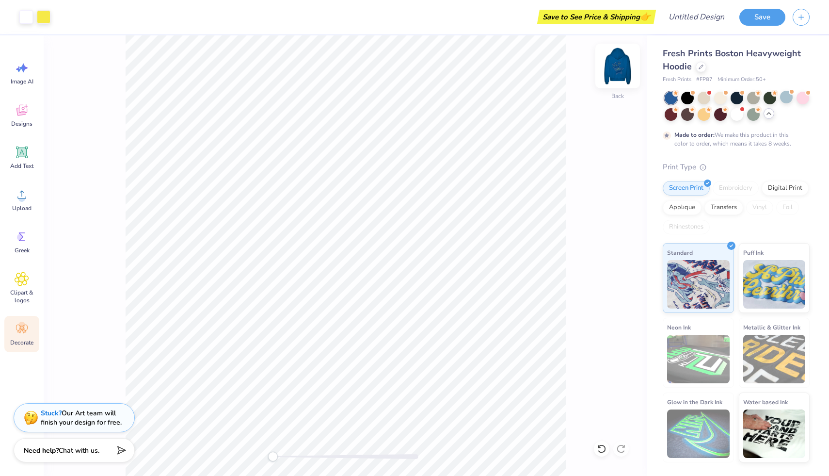
click at [614, 68] on img at bounding box center [617, 66] width 39 height 39
